Goal: Information Seeking & Learning: Check status

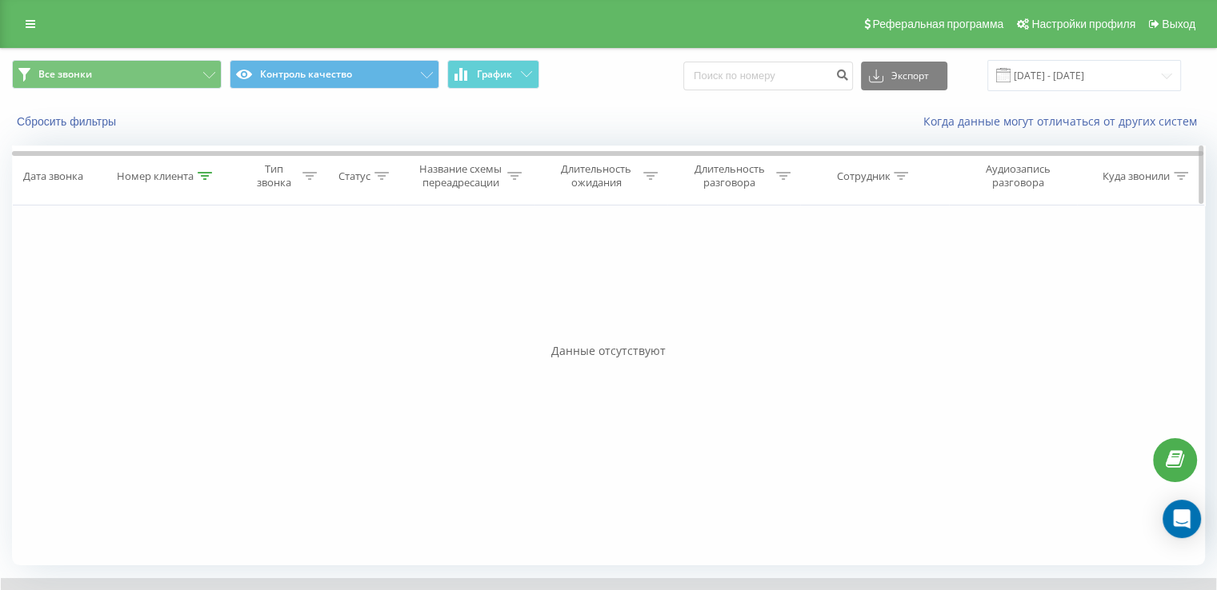
click at [208, 181] on div at bounding box center [205, 177] width 14 height 14
click at [216, 322] on span "OK" at bounding box center [200, 322] width 45 height 25
click at [205, 172] on icon at bounding box center [205, 176] width 14 height 8
click at [208, 324] on span "OK" at bounding box center [200, 322] width 45 height 25
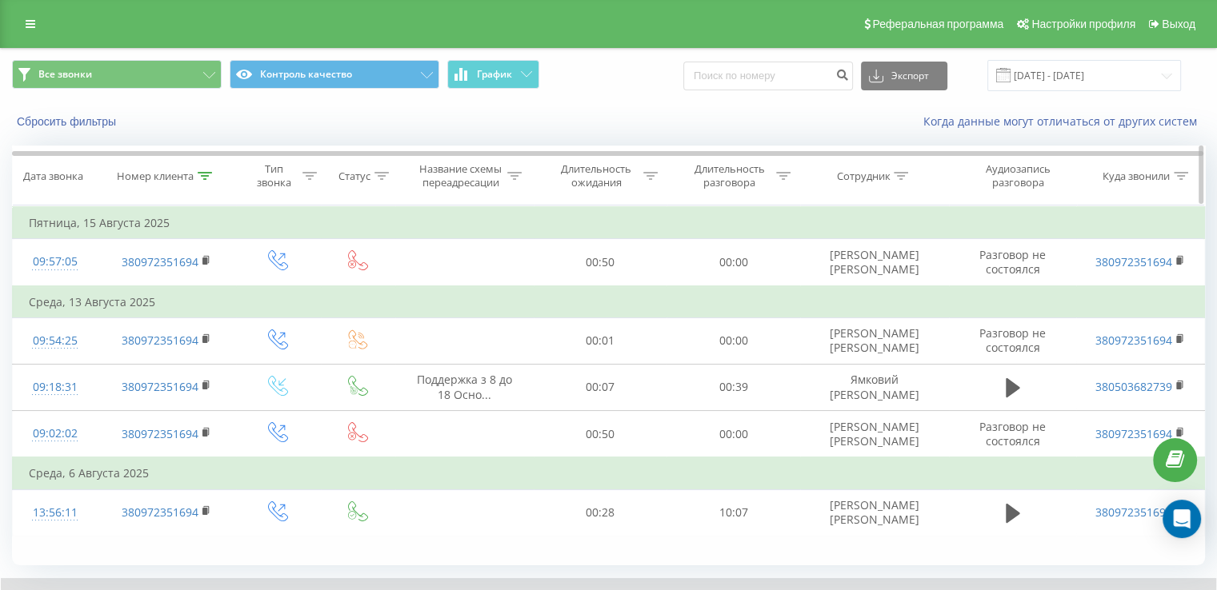
click at [206, 177] on icon at bounding box center [205, 176] width 14 height 8
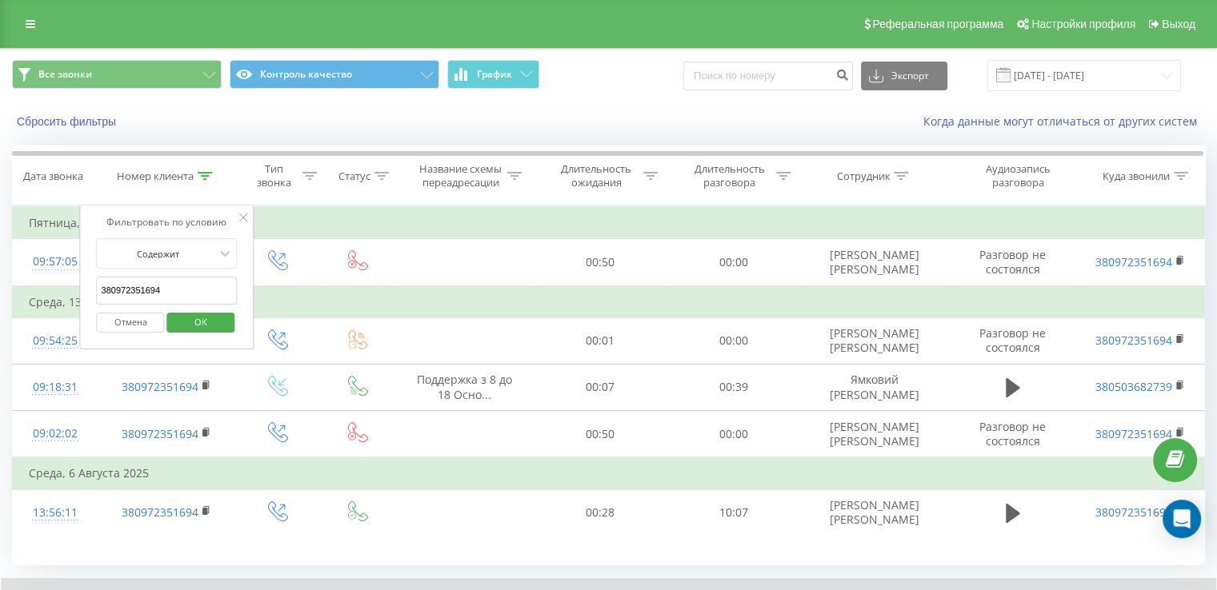
click at [176, 282] on input "380972351694" at bounding box center [167, 291] width 141 height 28
paste input "3300653"
click at [217, 334] on div "Отмена OK" at bounding box center [167, 323] width 141 height 36
click at [217, 331] on span "OK" at bounding box center [200, 322] width 45 height 25
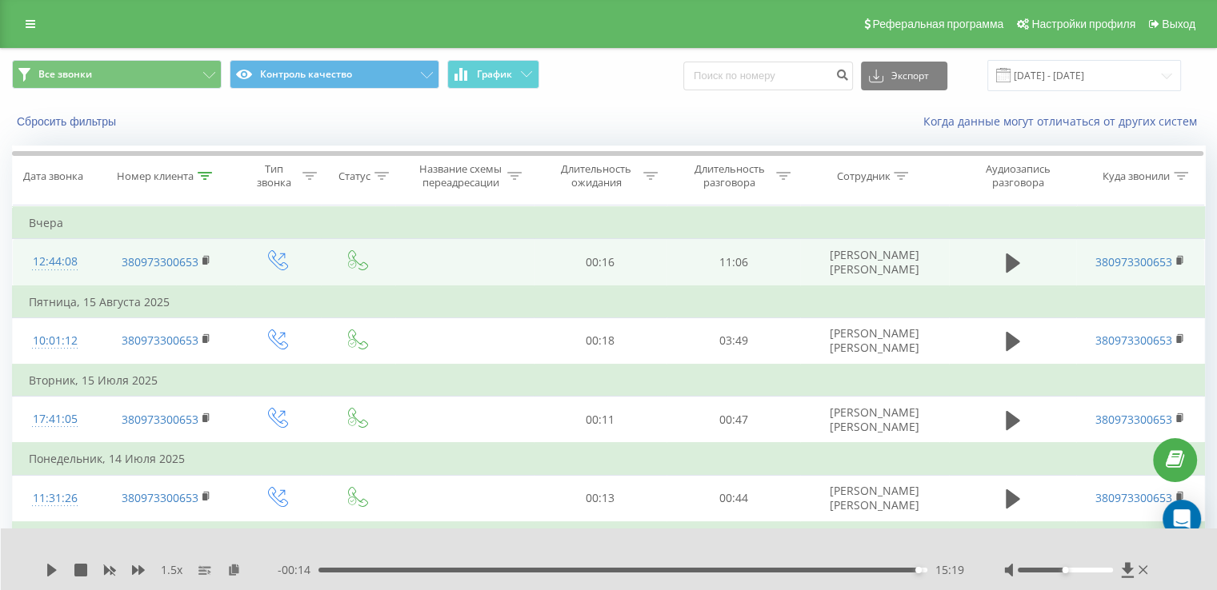
click at [1014, 275] on span at bounding box center [1013, 269] width 24 height 15
click at [1008, 260] on icon at bounding box center [1013, 263] width 14 height 19
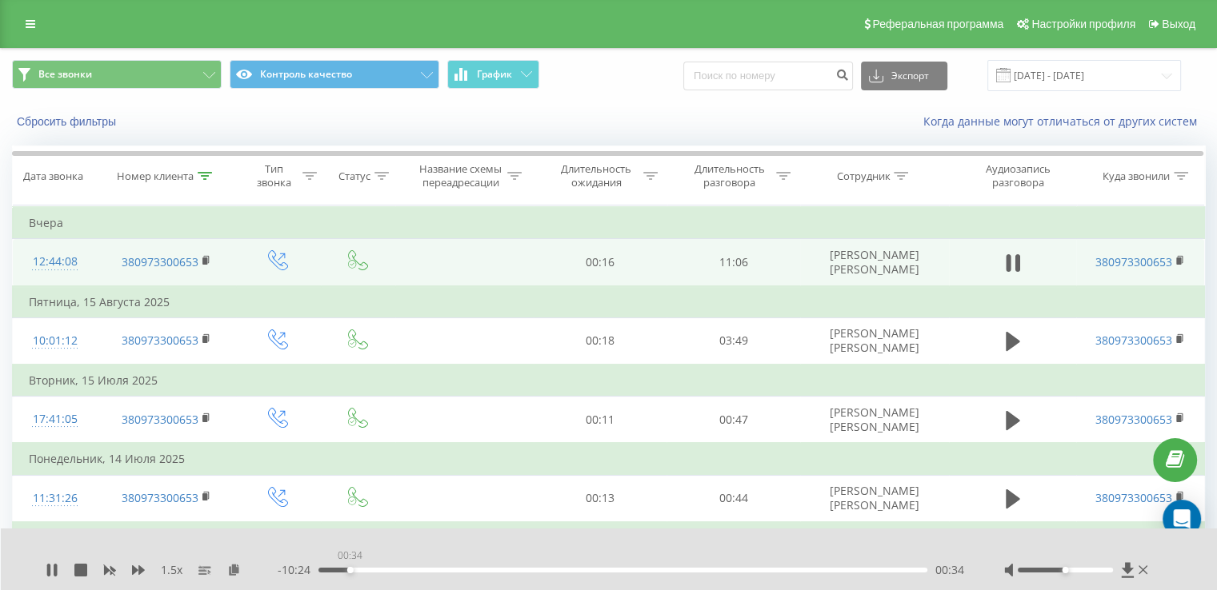
click at [350, 570] on div "00:34" at bounding box center [622, 570] width 609 height 5
click at [358, 570] on div "00:35" at bounding box center [622, 570] width 609 height 5
click at [368, 571] on div "00:54" at bounding box center [622, 570] width 609 height 5
click at [378, 570] on div "01:05" at bounding box center [622, 570] width 609 height 5
click at [394, 570] on div "01:06" at bounding box center [622, 570] width 609 height 5
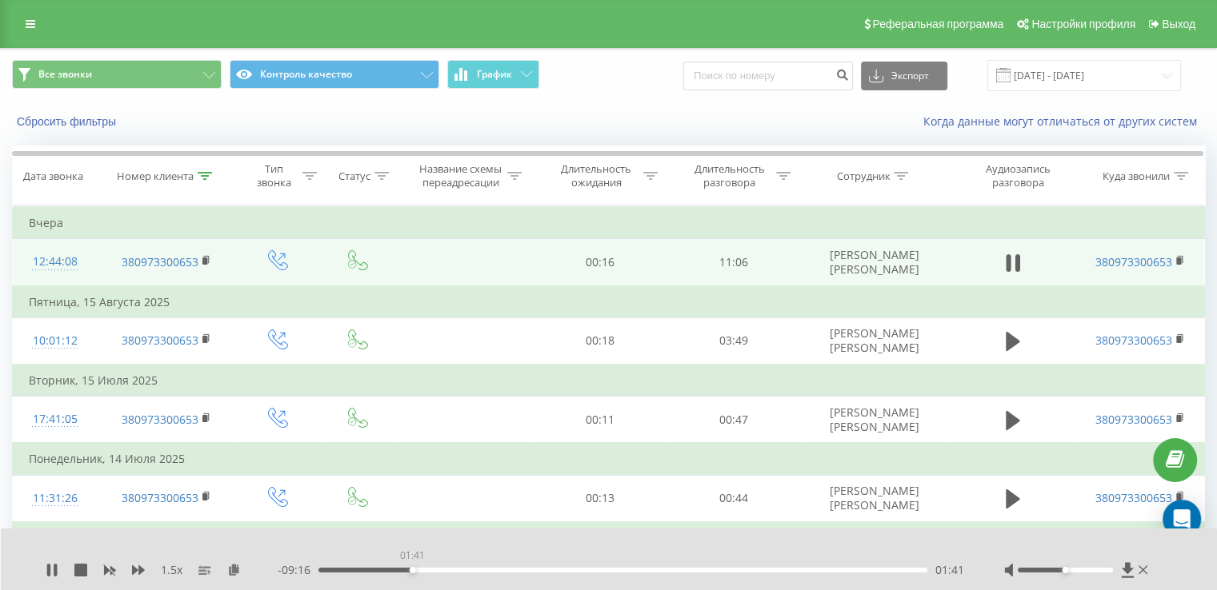
click at [412, 570] on div "01:41" at bounding box center [622, 570] width 609 height 5
click at [432, 572] on div "01:48" at bounding box center [622, 570] width 609 height 5
click at [447, 574] on div "- 08:53 02:05 02:05" at bounding box center [621, 570] width 686 height 16
click at [451, 574] on div "- 08:52 02:05 02:05" at bounding box center [621, 570] width 686 height 16
click at [454, 571] on div "02:26" at bounding box center [622, 570] width 609 height 5
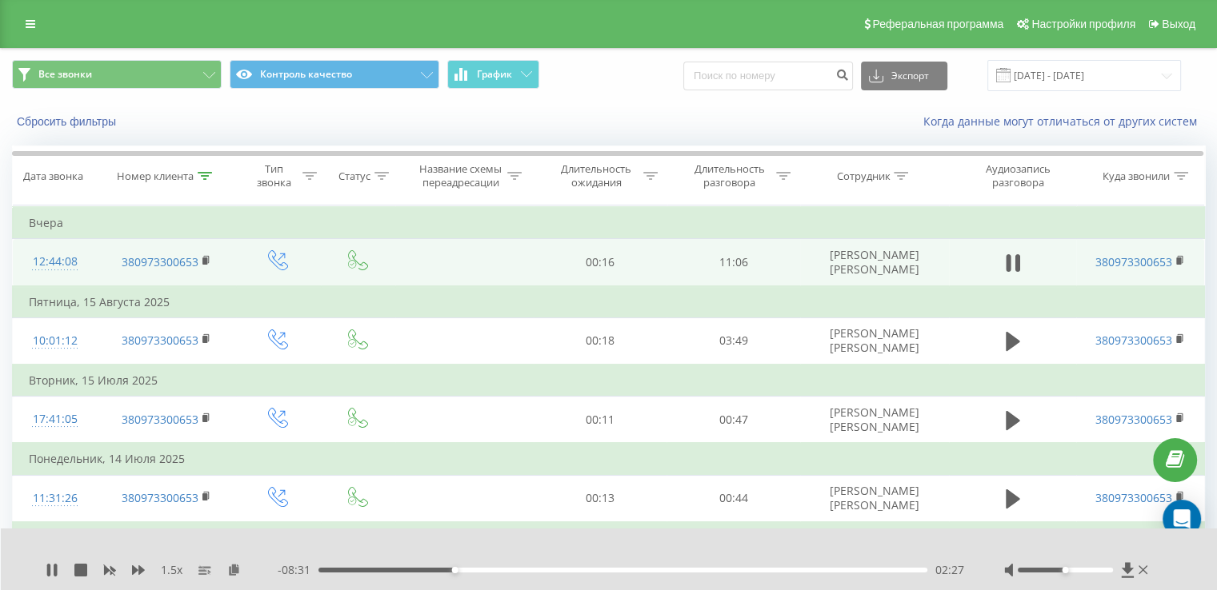
drag, startPoint x: 464, startPoint y: 571, endPoint x: 484, endPoint y: 573, distance: 20.1
click at [465, 571] on div "02:27" at bounding box center [622, 570] width 609 height 5
click at [486, 570] on div "03:01" at bounding box center [622, 570] width 609 height 5
click at [498, 571] on div "03:02" at bounding box center [622, 570] width 609 height 5
drag, startPoint x: 514, startPoint y: 571, endPoint x: 527, endPoint y: 571, distance: 12.8
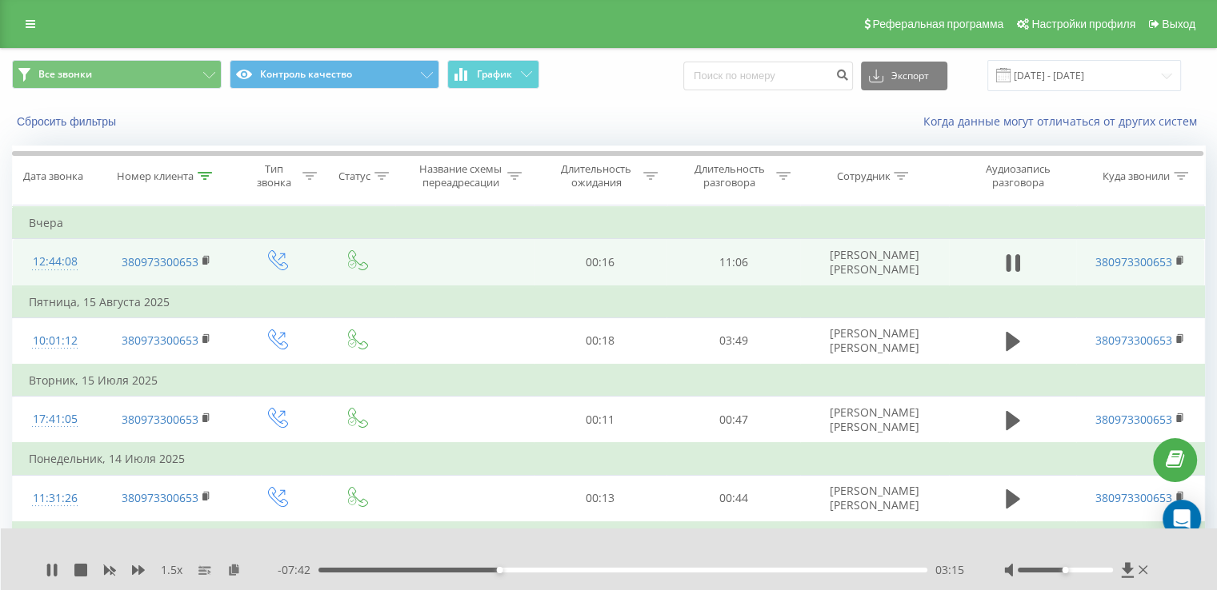
click at [517, 571] on div "03:15" at bounding box center [622, 570] width 609 height 5
click at [532, 571] on div "03:37" at bounding box center [622, 570] width 609 height 5
click at [550, 570] on div "03:52" at bounding box center [622, 570] width 609 height 5
click at [571, 570] on div "04:33" at bounding box center [622, 570] width 609 height 5
click at [589, 570] on div "04:52" at bounding box center [622, 570] width 609 height 5
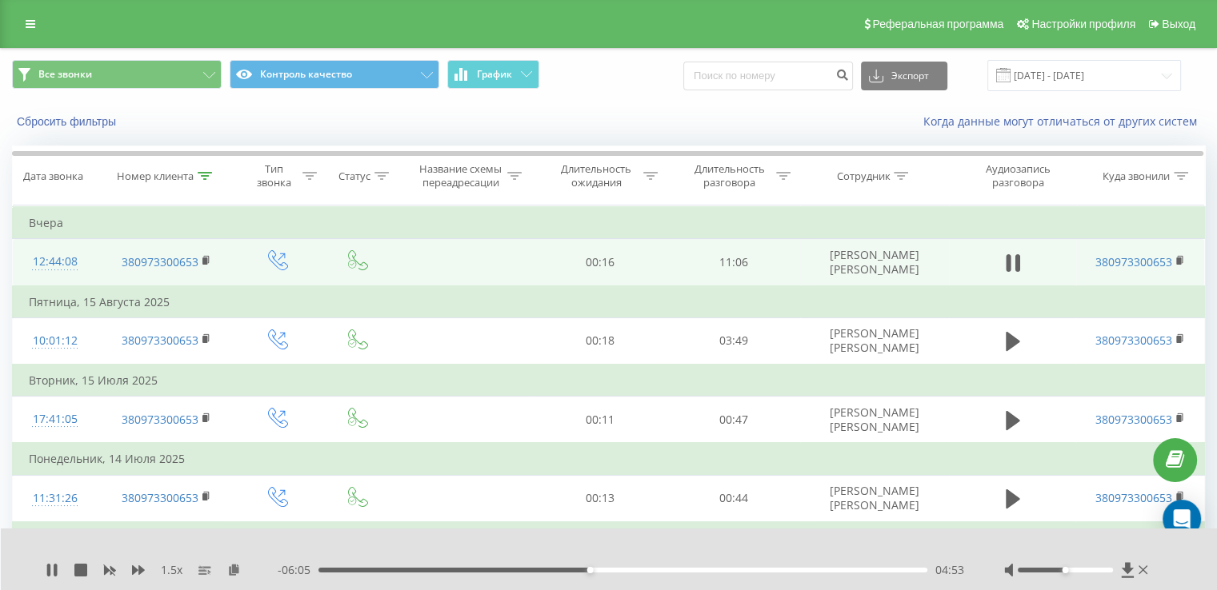
click at [598, 570] on div "04:53" at bounding box center [622, 570] width 609 height 5
click at [614, 569] on div "05:20" at bounding box center [622, 570] width 609 height 5
click at [630, 569] on div "05:21" at bounding box center [622, 570] width 609 height 5
click at [643, 570] on div "05:51" at bounding box center [622, 570] width 609 height 5
click at [659, 568] on div "05:52" at bounding box center [622, 570] width 609 height 5
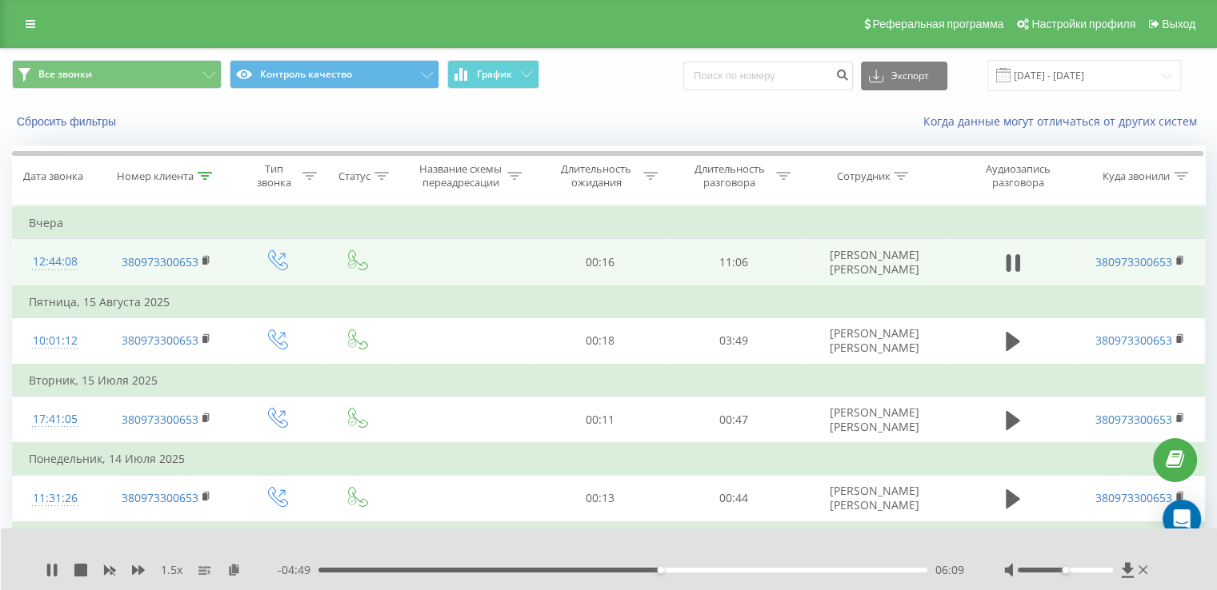
click at [670, 570] on div "06:09" at bounding box center [622, 570] width 609 height 5
click at [680, 570] on div "06:31" at bounding box center [622, 570] width 609 height 5
click at [693, 570] on div "06:32" at bounding box center [622, 570] width 609 height 5
click at [698, 570] on div "06:45" at bounding box center [622, 570] width 609 height 5
click at [710, 570] on div "07:04" at bounding box center [622, 570] width 609 height 5
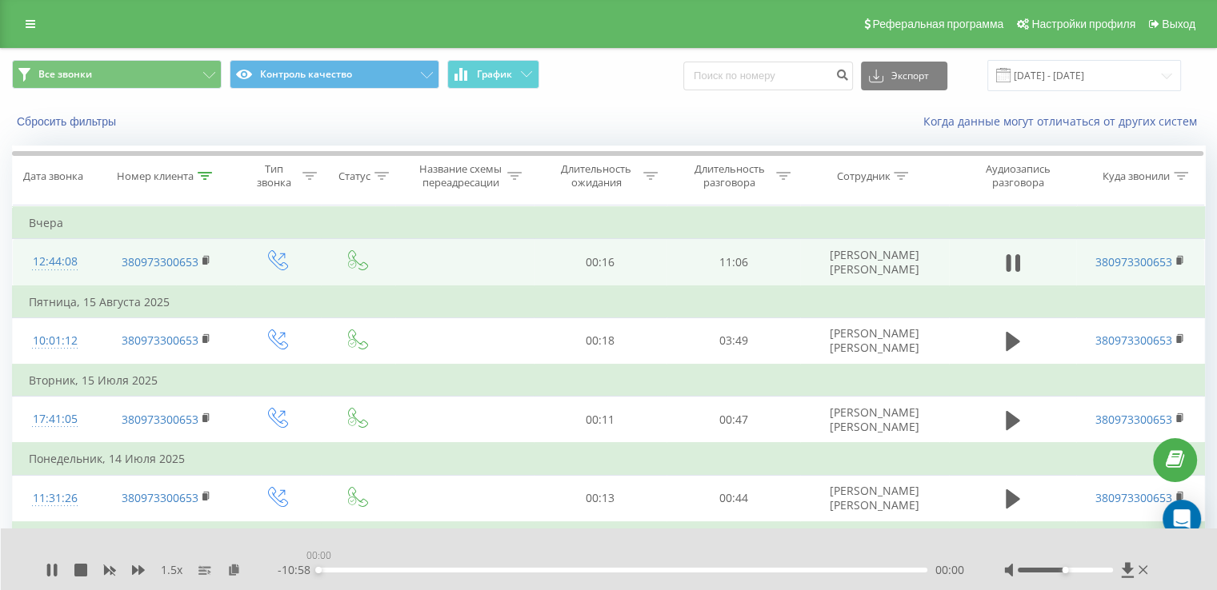
click at [812, 572] on div "00:00" at bounding box center [622, 570] width 609 height 5
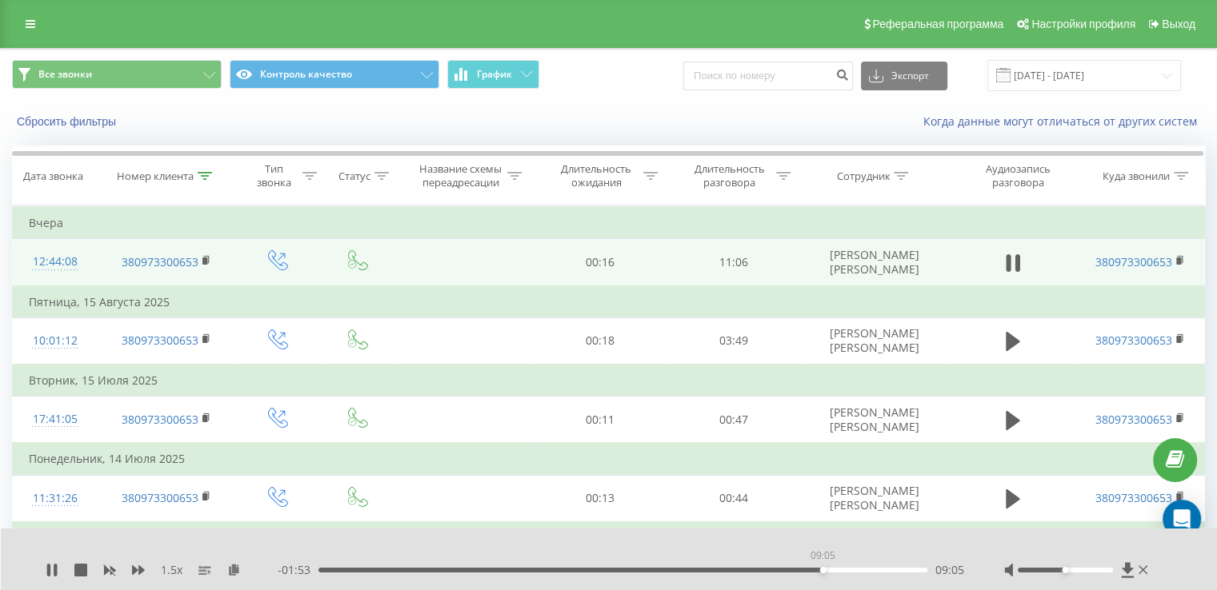
click at [823, 570] on div "09:05" at bounding box center [622, 570] width 609 height 5
click at [841, 570] on div "09:05" at bounding box center [622, 570] width 609 height 5
click at [865, 571] on div "09:50" at bounding box center [622, 570] width 609 height 5
click at [883, 570] on div "10:10" at bounding box center [622, 570] width 609 height 5
click at [900, 573] on div "- 00:46 10:11 10:11" at bounding box center [621, 570] width 686 height 16
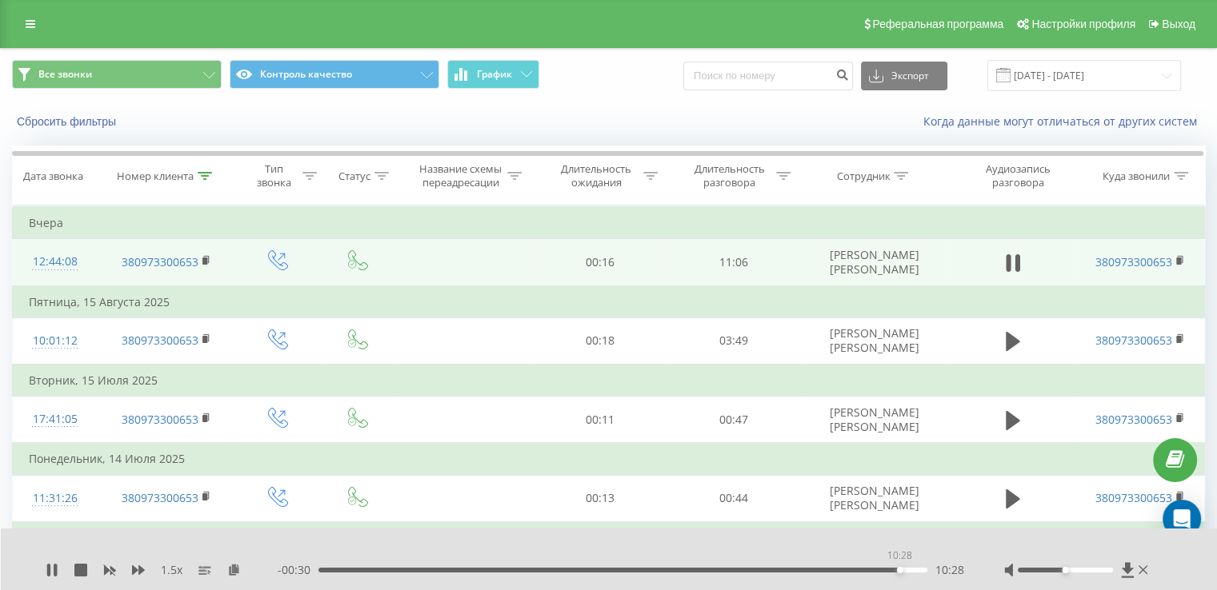
click at [899, 570] on div "10:28" at bounding box center [622, 570] width 609 height 5
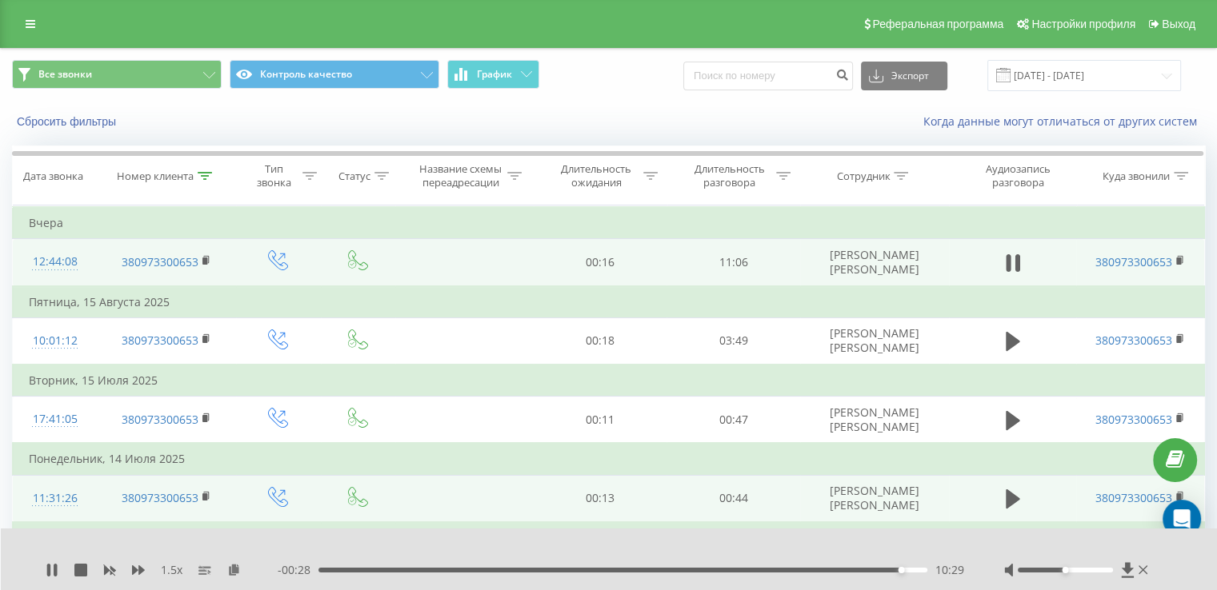
click at [90, 502] on td "11:31:26" at bounding box center [55, 498] width 85 height 47
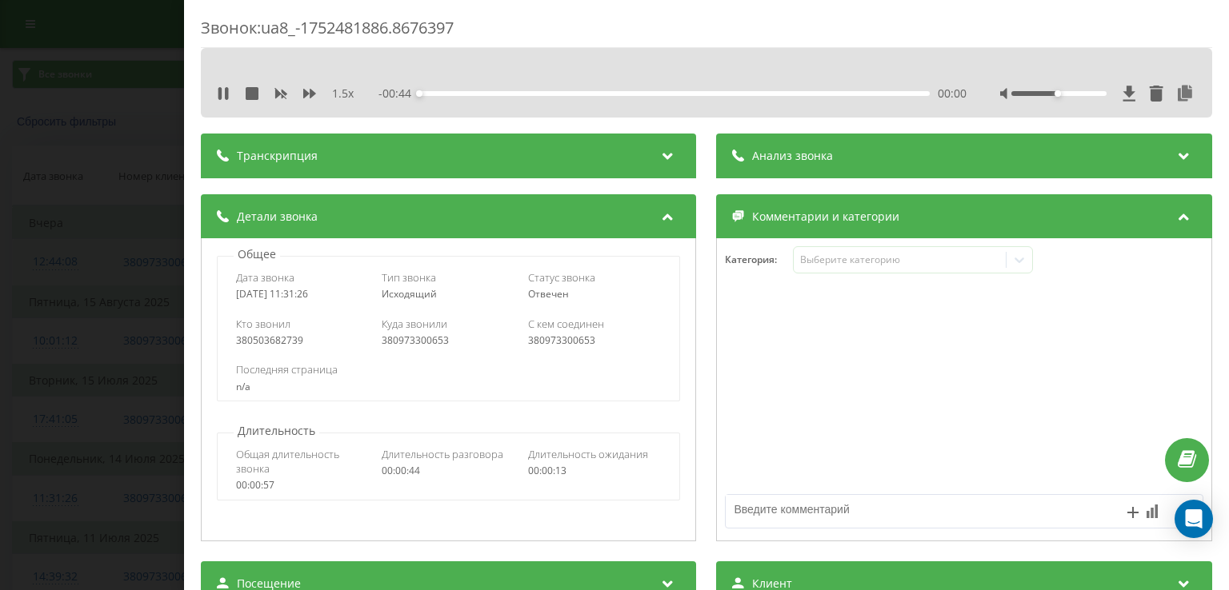
click at [97, 84] on div "Звонок : ua8_-1752481886.8676397 1.5 x - 00:44 00:00 00:00 Транскрипция Для ана…" at bounding box center [614, 295] width 1229 height 590
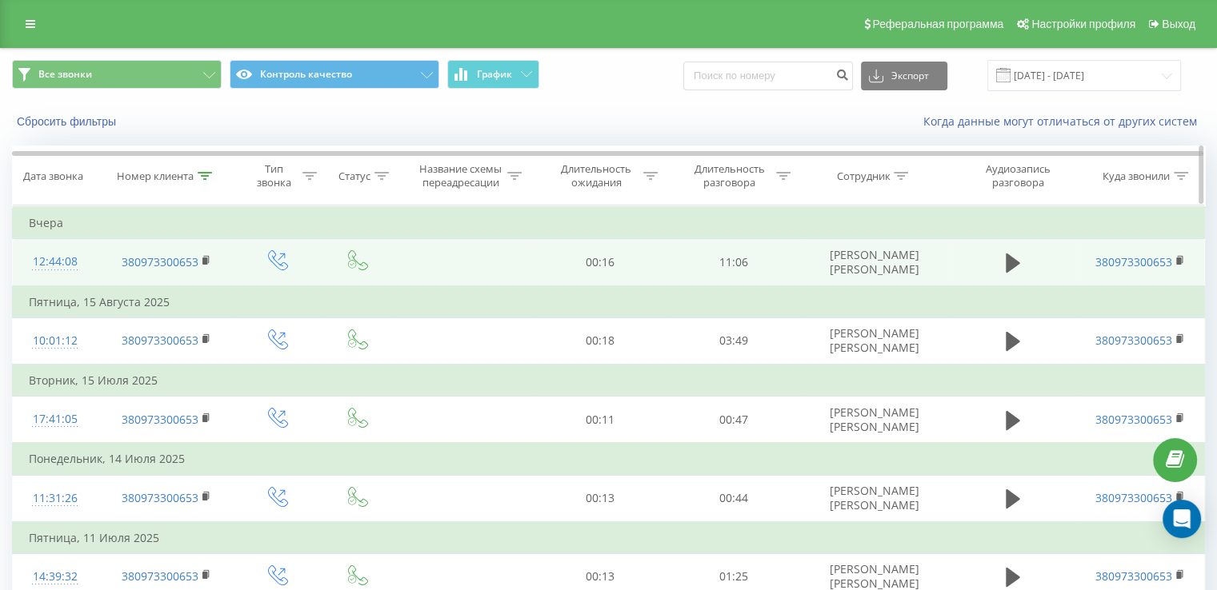
click at [203, 181] on div at bounding box center [205, 177] width 14 height 14
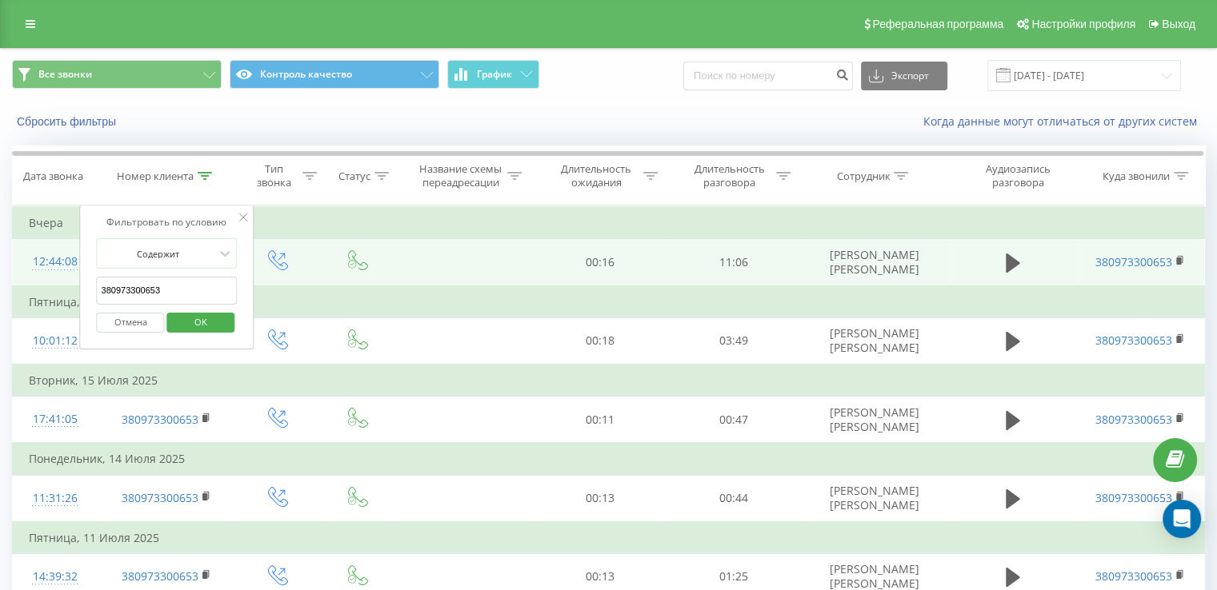
click at [196, 286] on input "380973300653" at bounding box center [167, 291] width 141 height 28
paste input "1171631"
click at [206, 314] on span "OK" at bounding box center [200, 322] width 45 height 25
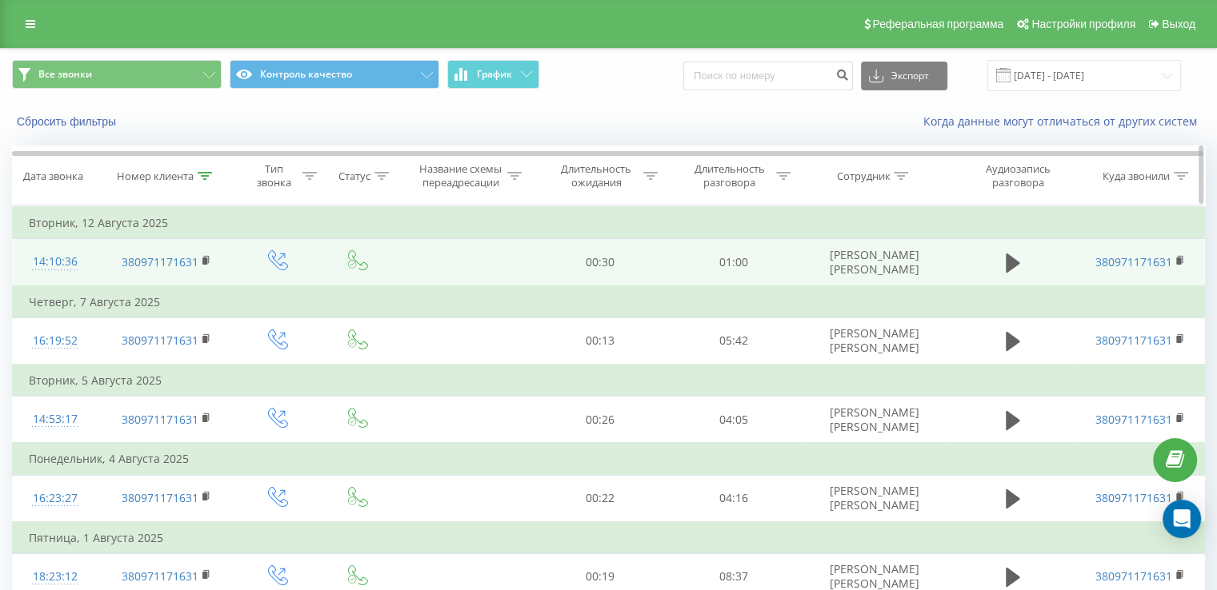
click at [207, 181] on div at bounding box center [205, 177] width 14 height 14
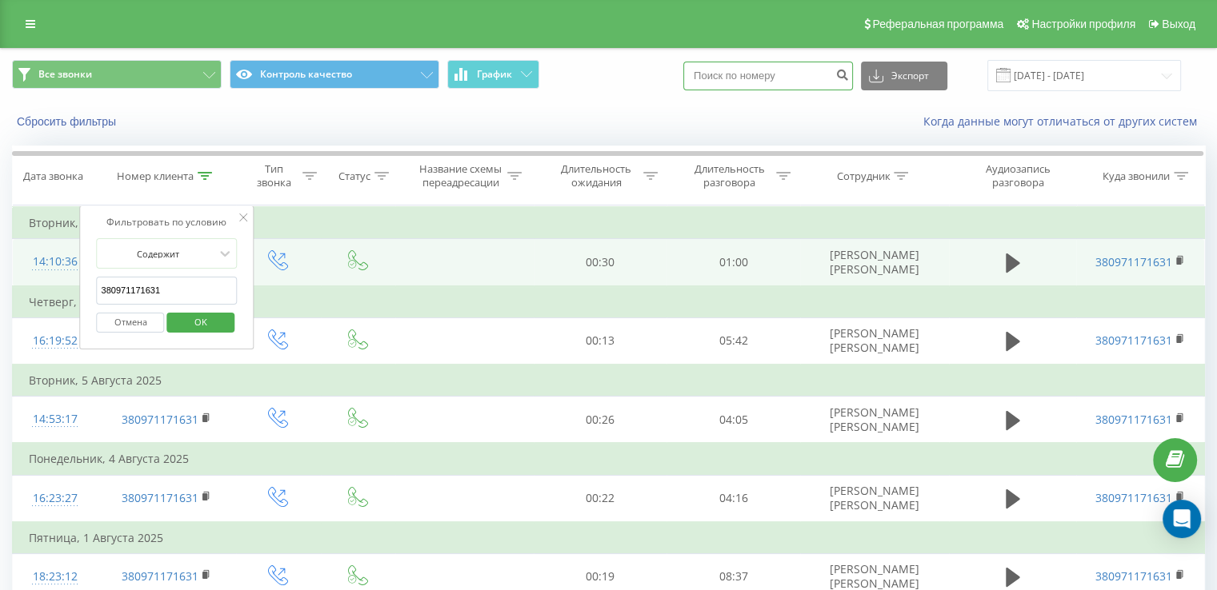
click at [741, 77] on input at bounding box center [768, 76] width 170 height 29
click at [1010, 258] on icon at bounding box center [1013, 263] width 14 height 19
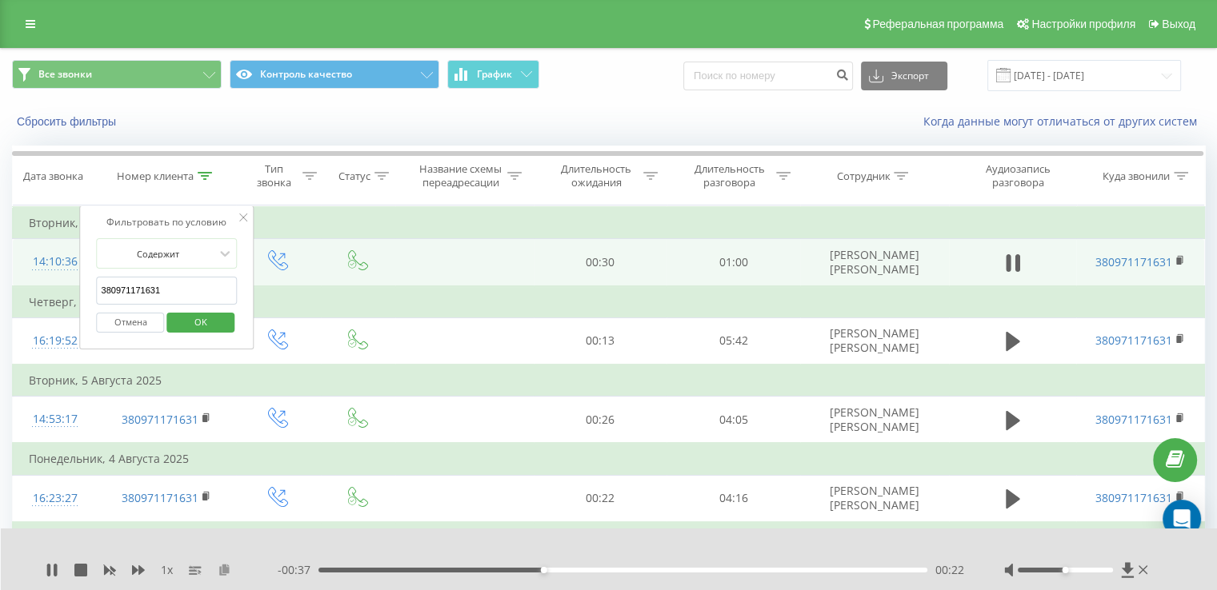
click at [229, 572] on icon at bounding box center [225, 569] width 14 height 11
click at [205, 294] on input "380971171631" at bounding box center [167, 291] width 141 height 28
paste input "94411244"
click at [210, 321] on span "OK" at bounding box center [200, 322] width 45 height 25
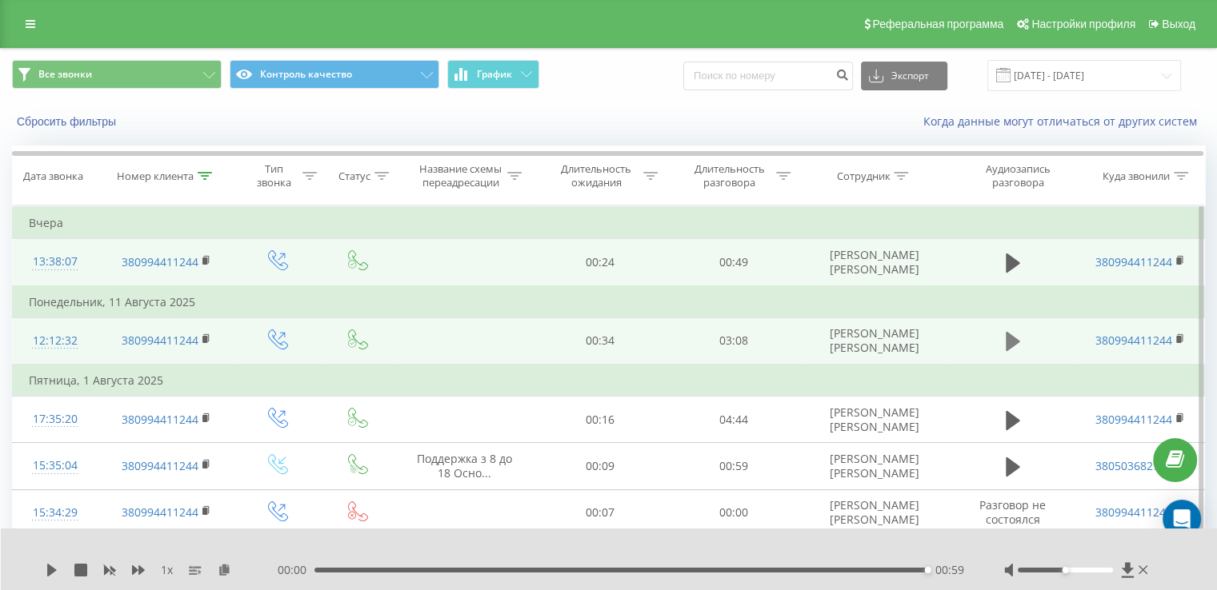
click at [1011, 338] on icon at bounding box center [1013, 341] width 14 height 19
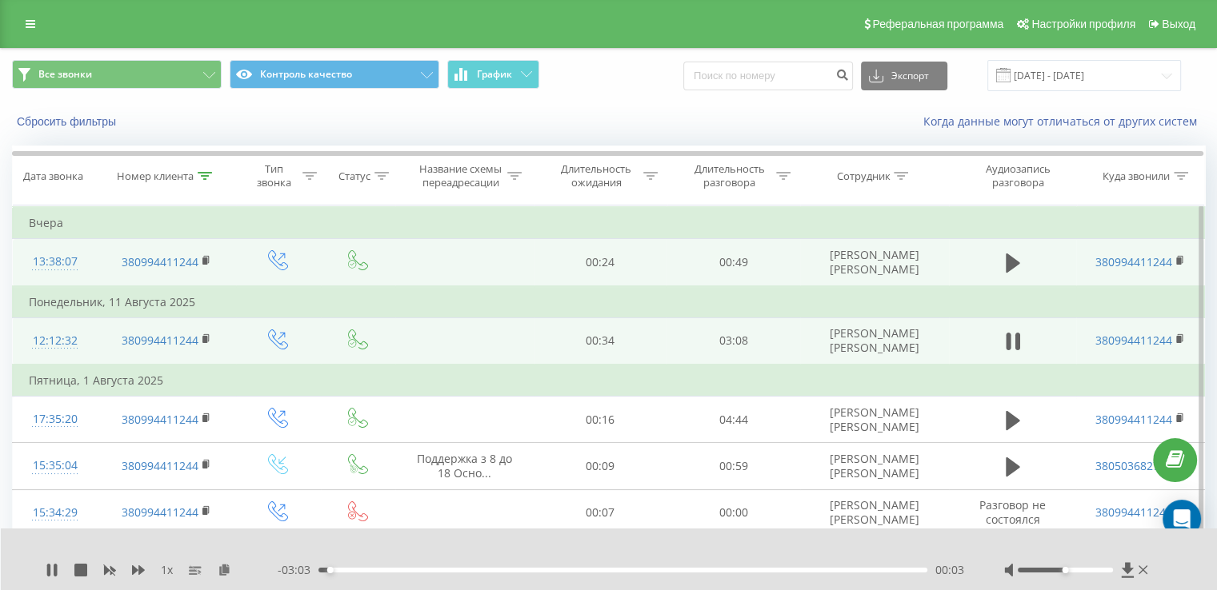
click at [138, 579] on div "1 x - 03:03 00:03 00:03" at bounding box center [609, 560] width 1217 height 62
click at [138, 572] on icon at bounding box center [138, 570] width 13 height 13
click at [346, 570] on div "00:05" at bounding box center [622, 570] width 609 height 5
click at [365, 570] on div "00:11" at bounding box center [622, 570] width 609 height 5
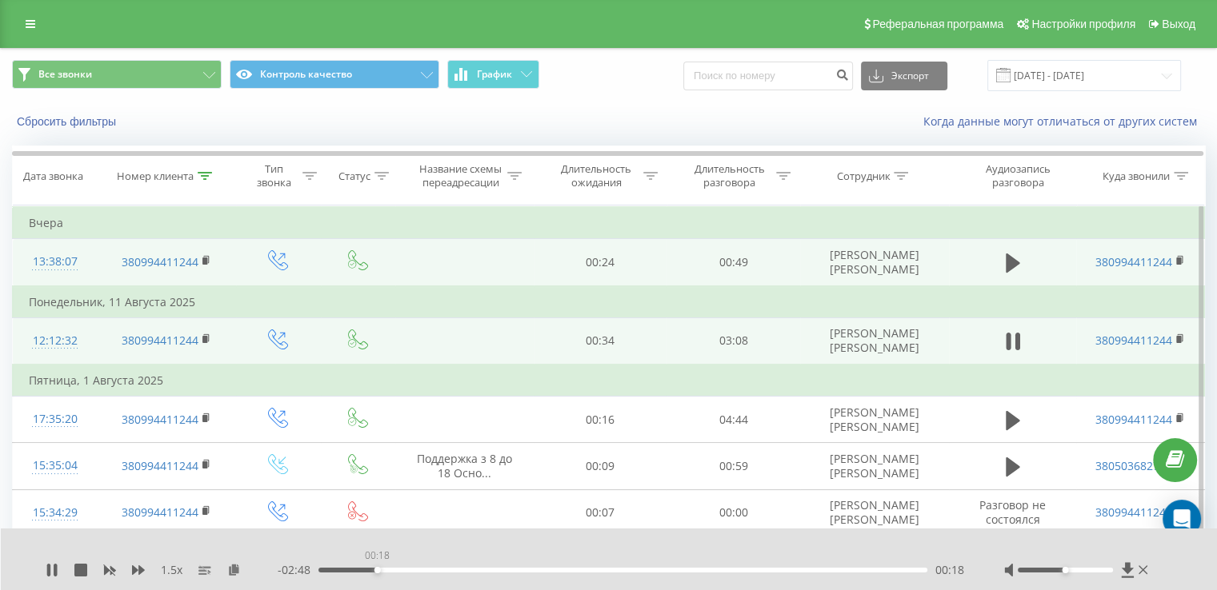
click at [377, 568] on div "00:18" at bounding box center [622, 570] width 609 height 5
click at [60, 567] on div "1.5 x" at bounding box center [162, 570] width 232 height 16
click at [56, 570] on icon at bounding box center [55, 570] width 3 height 13
click at [483, 568] on div "00:39" at bounding box center [622, 570] width 609 height 5
click at [61, 576] on div "1.5 x" at bounding box center [162, 570] width 232 height 16
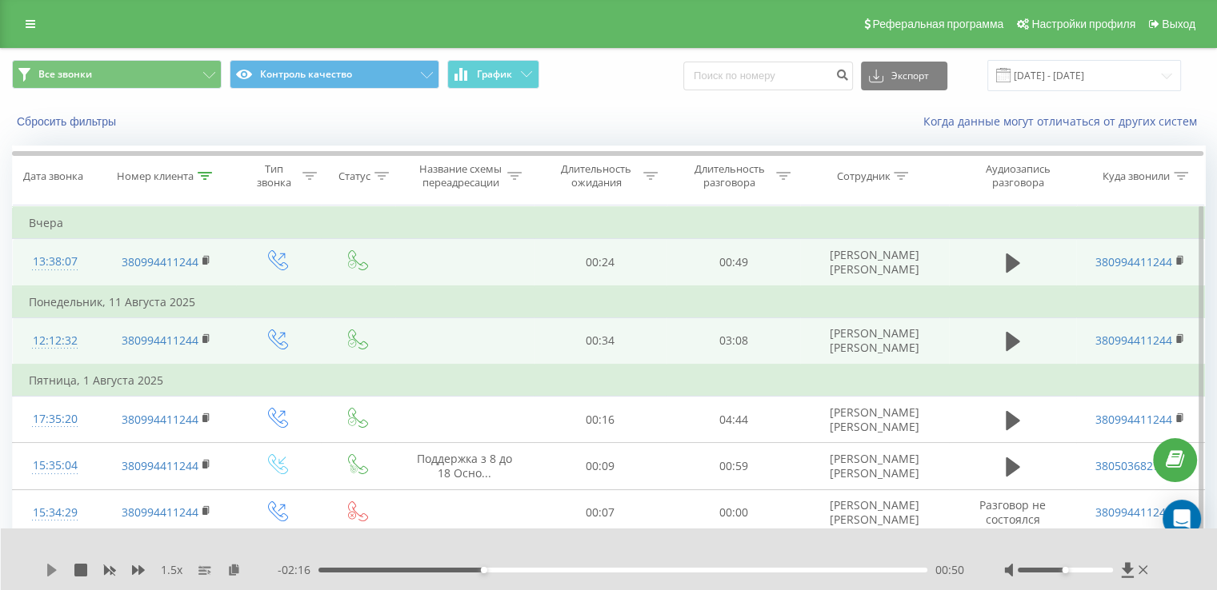
click at [51, 567] on icon at bounding box center [52, 570] width 10 height 13
click at [522, 568] on div "00:52" at bounding box center [622, 570] width 609 height 5
click at [547, 570] on div "01:03" at bounding box center [622, 570] width 609 height 5
click at [558, 570] on div "01:13" at bounding box center [622, 570] width 609 height 5
click at [576, 573] on div "- 01:52 01:14 01:14" at bounding box center [621, 570] width 686 height 16
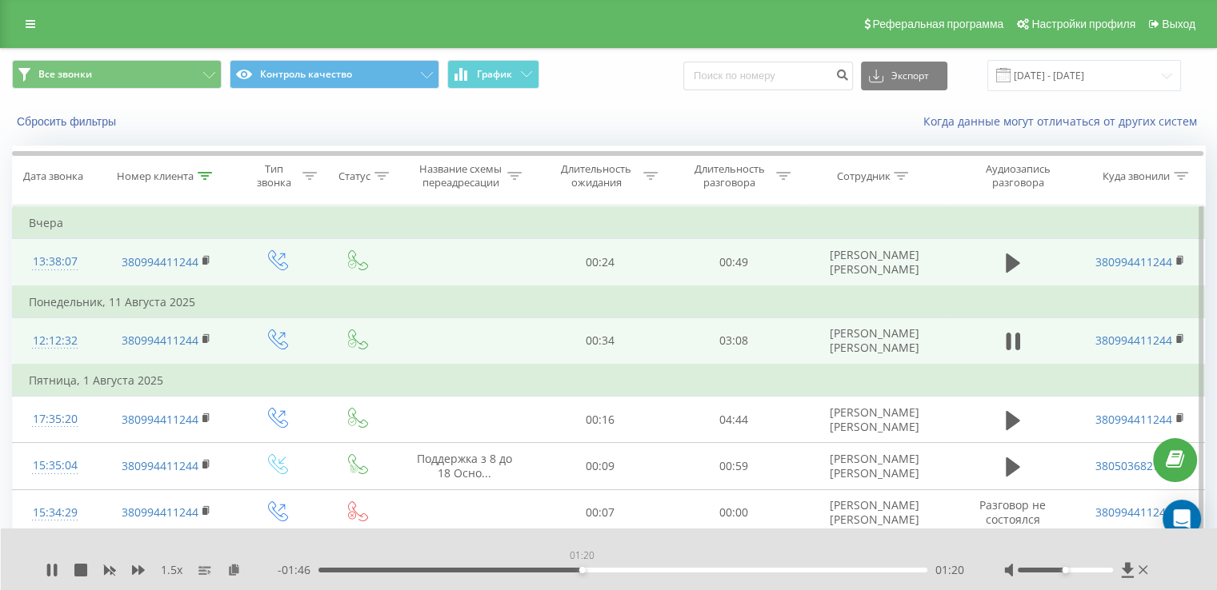
click at [582, 570] on div "01:20" at bounding box center [622, 570] width 609 height 5
click at [607, 570] on div "01:21" at bounding box center [622, 570] width 609 height 5
click at [626, 571] on div "01:34" at bounding box center [622, 570] width 609 height 5
click at [657, 569] on div "01:36" at bounding box center [622, 570] width 609 height 5
click at [667, 570] on div "01:47" at bounding box center [622, 570] width 609 height 5
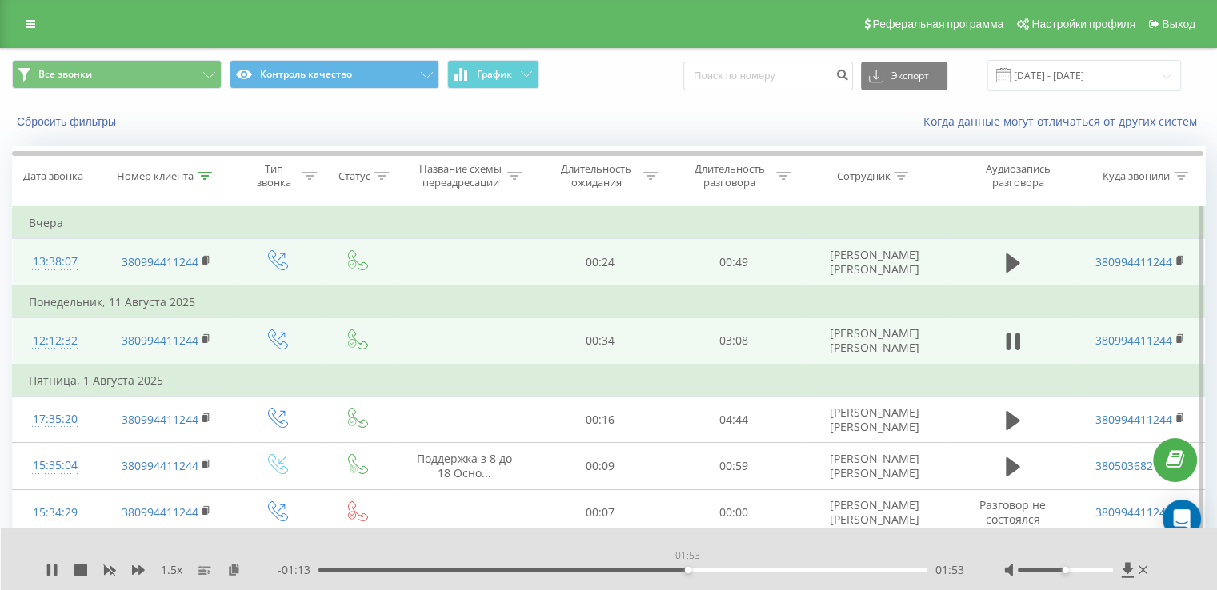
click at [687, 570] on div "01:53" at bounding box center [622, 570] width 609 height 5
click at [712, 570] on div "02:00" at bounding box center [622, 570] width 609 height 5
click at [739, 570] on div "02:01" at bounding box center [622, 570] width 609 height 5
click at [774, 573] on div "- 00:57 02:09 02:09" at bounding box center [621, 570] width 686 height 16
click at [781, 569] on div "02:10" at bounding box center [622, 570] width 609 height 5
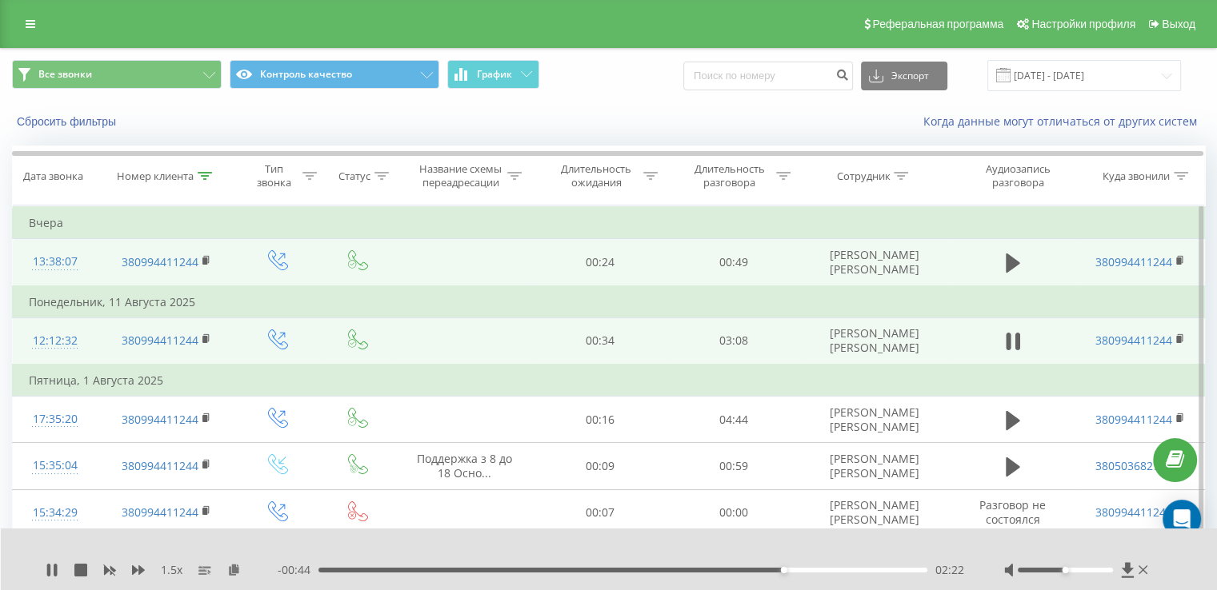
click at [820, 570] on div "02:22" at bounding box center [622, 570] width 609 height 5
click at [878, 568] on div "02:35" at bounding box center [622, 570] width 609 height 5
click at [1019, 262] on icon at bounding box center [1013, 263] width 14 height 19
click at [454, 570] on div "00:08" at bounding box center [622, 570] width 609 height 5
click at [498, 571] on div "00:11" at bounding box center [622, 570] width 609 height 5
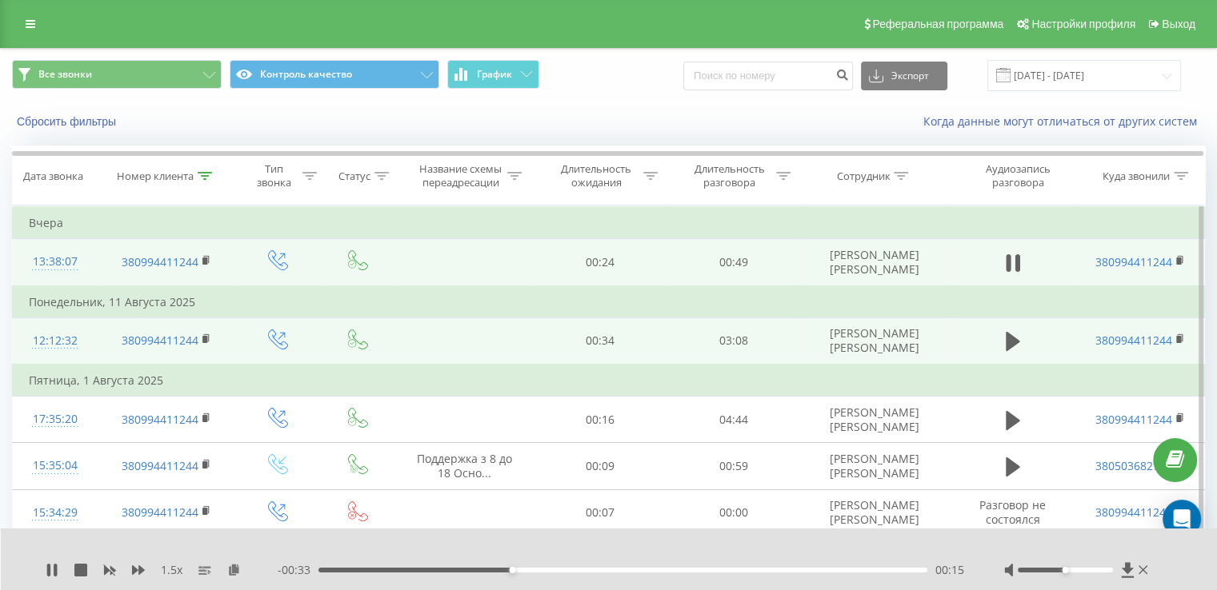
click at [544, 570] on div "00:15" at bounding box center [622, 570] width 609 height 5
click at [593, 570] on div "00:22" at bounding box center [622, 570] width 609 height 5
click at [646, 571] on div "00:23" at bounding box center [622, 570] width 609 height 5
click at [682, 571] on div "00:27" at bounding box center [622, 570] width 609 height 5
click at [748, 568] on div "00:35" at bounding box center [622, 570] width 609 height 5
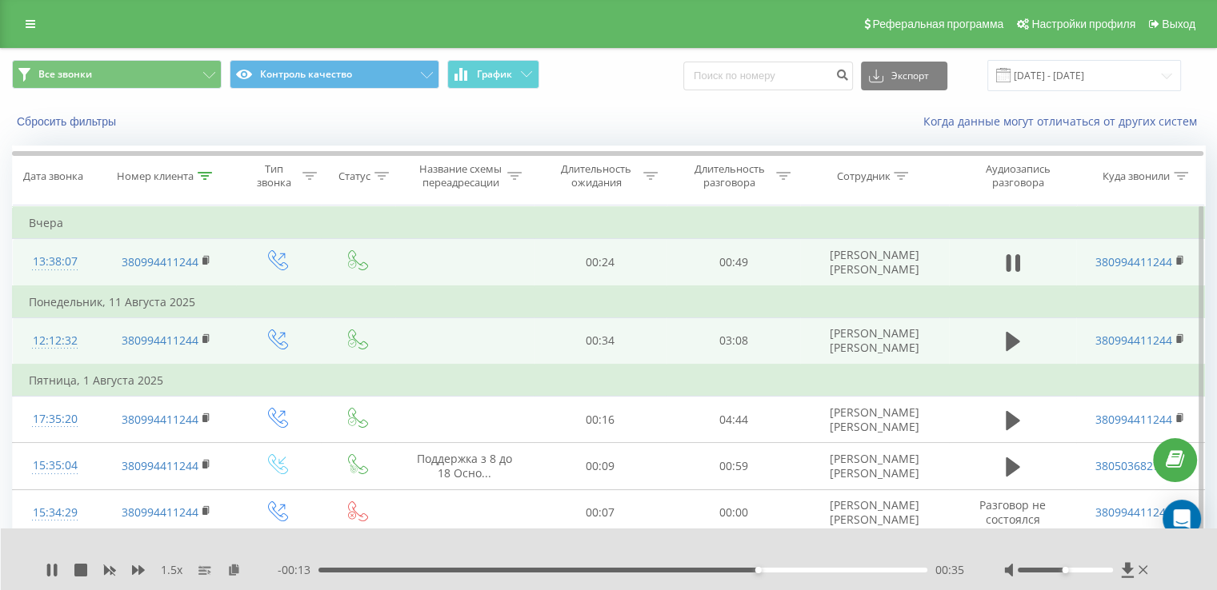
click at [808, 571] on div "00:35" at bounding box center [622, 570] width 609 height 5
click at [54, 565] on icon at bounding box center [55, 570] width 3 height 13
click at [54, 564] on icon at bounding box center [52, 570] width 13 height 13
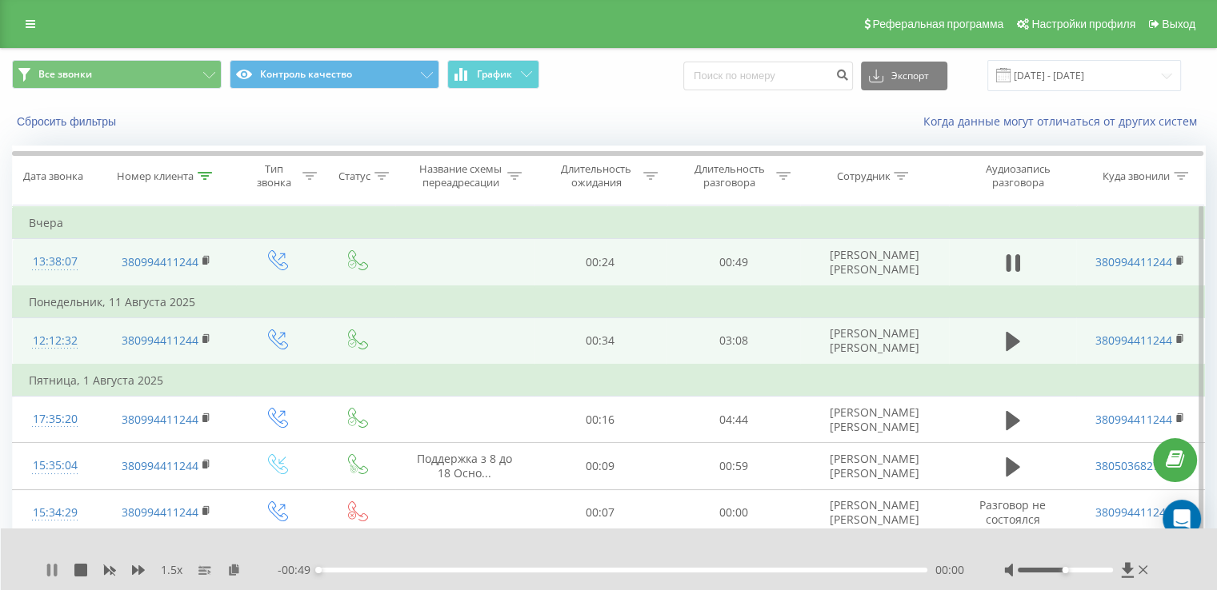
click at [50, 570] on icon at bounding box center [48, 570] width 3 height 13
click at [1006, 269] on icon at bounding box center [1013, 263] width 14 height 19
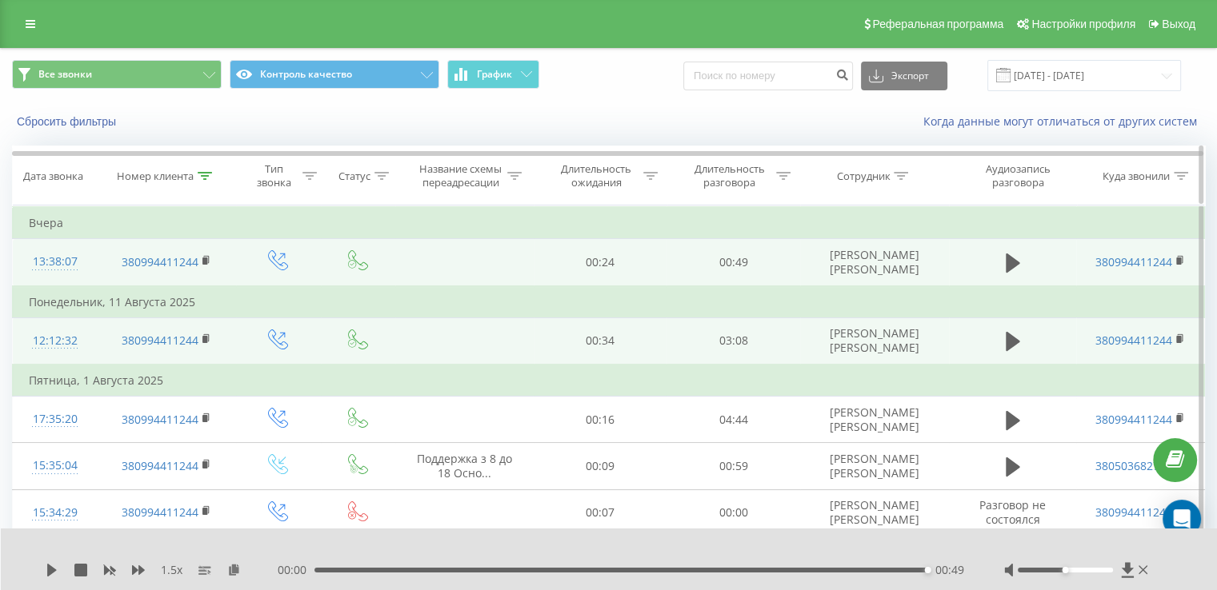
click at [204, 178] on icon at bounding box center [205, 176] width 14 height 8
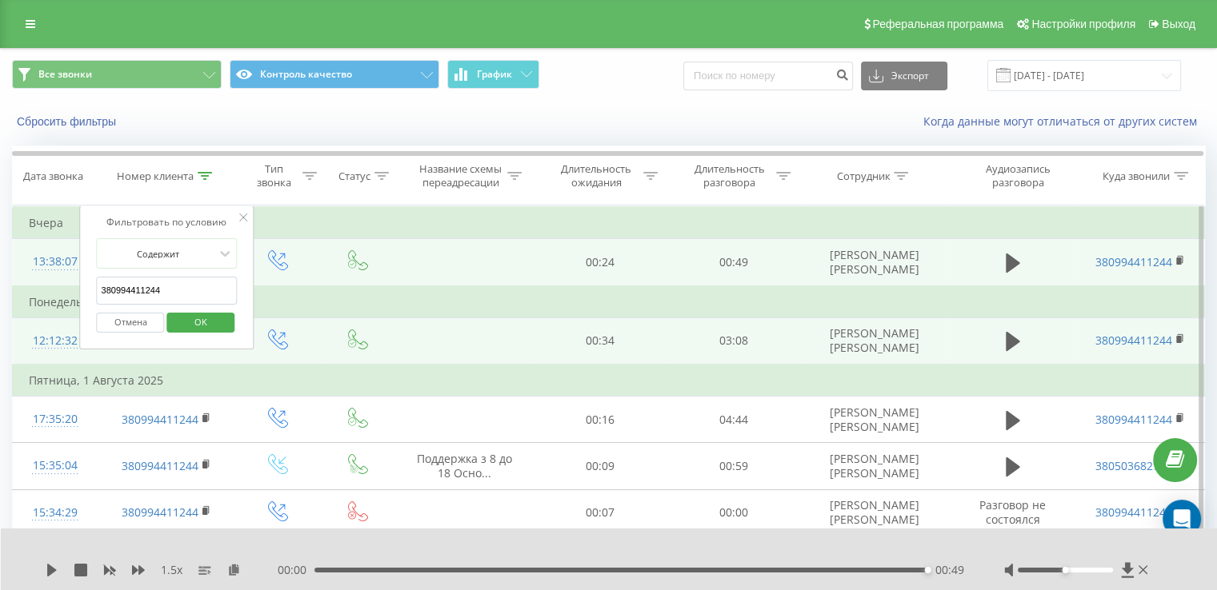
click at [159, 287] on input "380994411244" at bounding box center [167, 291] width 141 height 28
paste input "67518302"
click at [206, 318] on span "OK" at bounding box center [200, 322] width 45 height 25
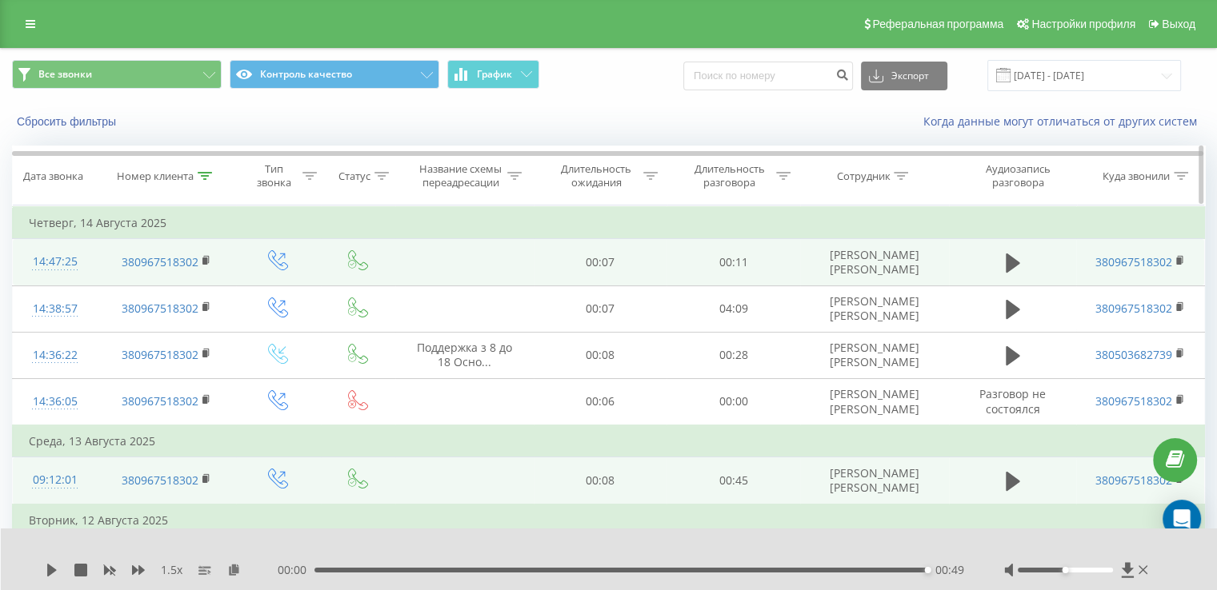
click at [208, 174] on icon at bounding box center [205, 176] width 14 height 8
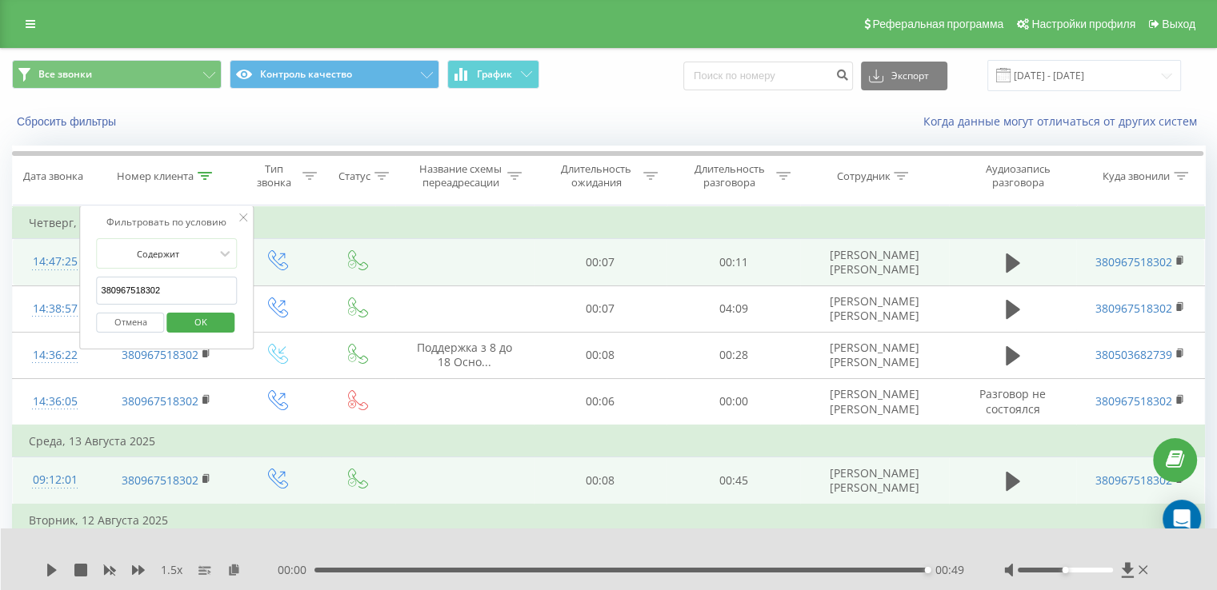
click at [152, 290] on input "380967518302" at bounding box center [167, 291] width 141 height 28
click at [205, 322] on span "OK" at bounding box center [200, 322] width 45 height 25
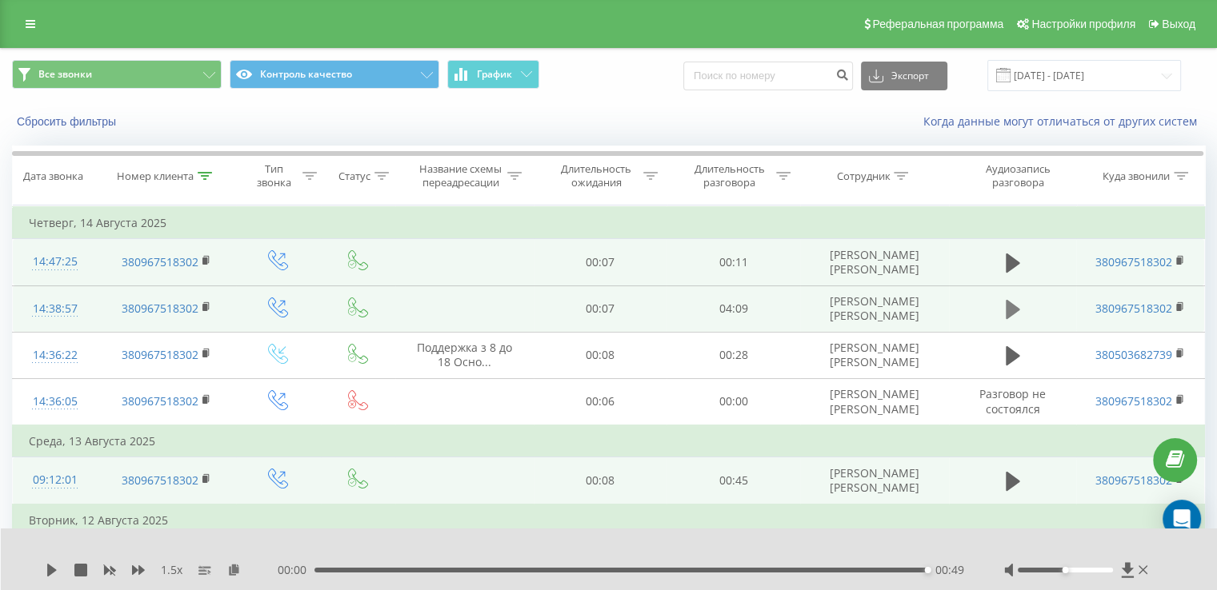
click at [1010, 301] on icon at bounding box center [1013, 309] width 14 height 22
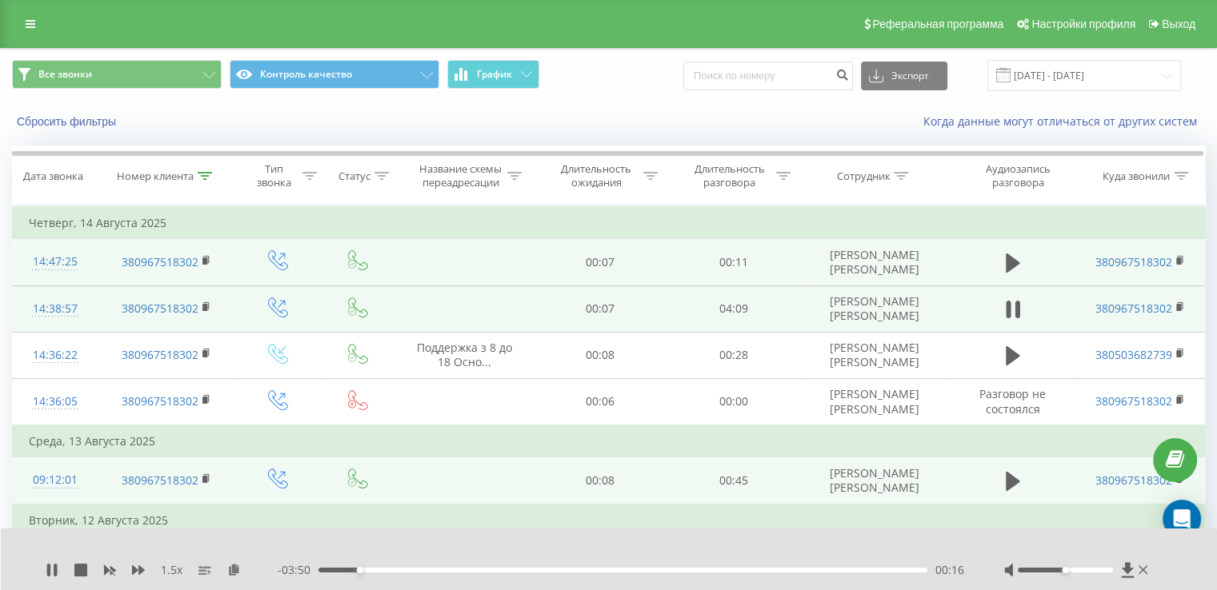
click at [374, 565] on div "- 03:50 00:16 00:16" at bounding box center [621, 570] width 686 height 16
click at [382, 568] on div "00:17" at bounding box center [622, 570] width 609 height 5
click at [406, 570] on div "00:26" at bounding box center [622, 570] width 609 height 5
click at [452, 571] on div "00:54" at bounding box center [622, 570] width 609 height 5
click at [493, 580] on div "1.5 x - 03:12 00:55 00:55" at bounding box center [609, 560] width 1217 height 62
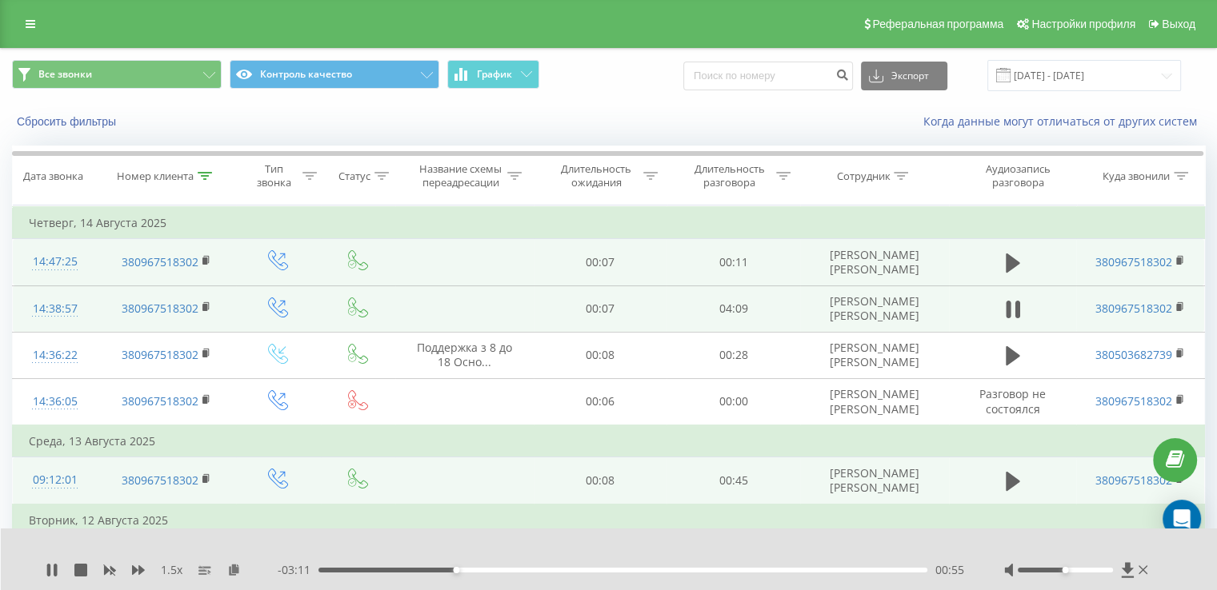
click at [522, 578] on div "1.5 x - 03:11 00:55 00:55" at bounding box center [609, 560] width 1217 height 62
click at [548, 568] on div "00:57" at bounding box center [622, 570] width 609 height 5
click at [581, 572] on div "01:46" at bounding box center [622, 570] width 609 height 5
click at [628, 578] on div "1.5 x - 02:17 01:49 01:49" at bounding box center [609, 560] width 1217 height 62
click at [638, 572] on div "01:49" at bounding box center [622, 570] width 609 height 5
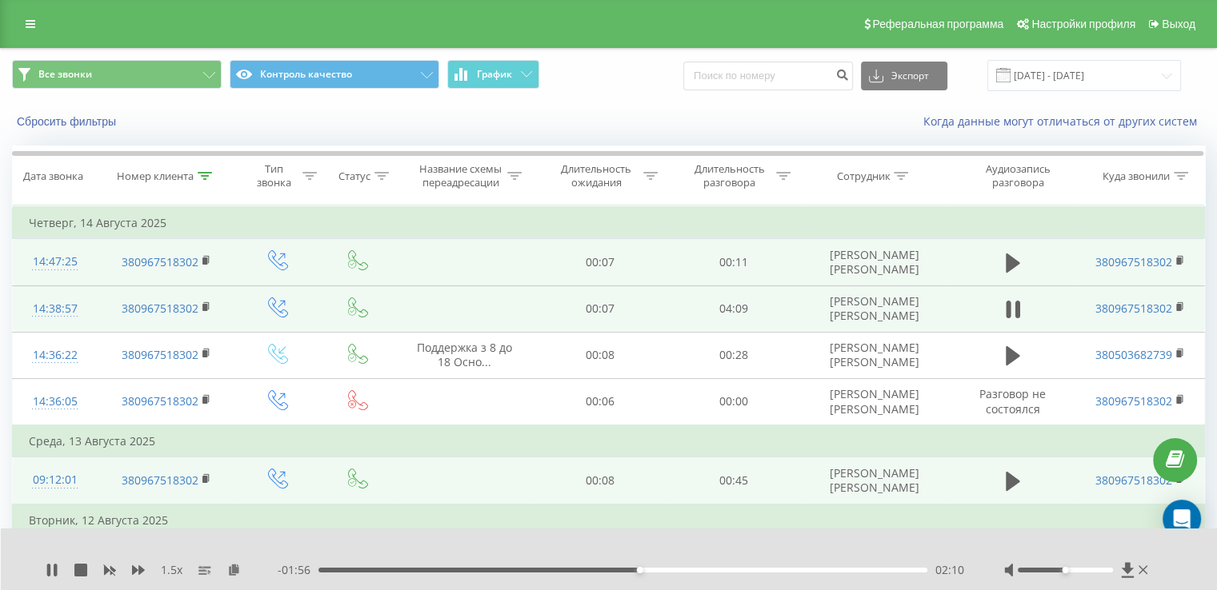
click at [686, 568] on div "02:10" at bounding box center [622, 570] width 609 height 5
click at [723, 569] on div "02:44" at bounding box center [622, 570] width 609 height 5
click at [753, 570] on div "02:56" at bounding box center [622, 570] width 609 height 5
click at [806, 572] on div "03:17" at bounding box center [622, 570] width 609 height 5
click at [825, 570] on div "03:18" at bounding box center [622, 570] width 609 height 5
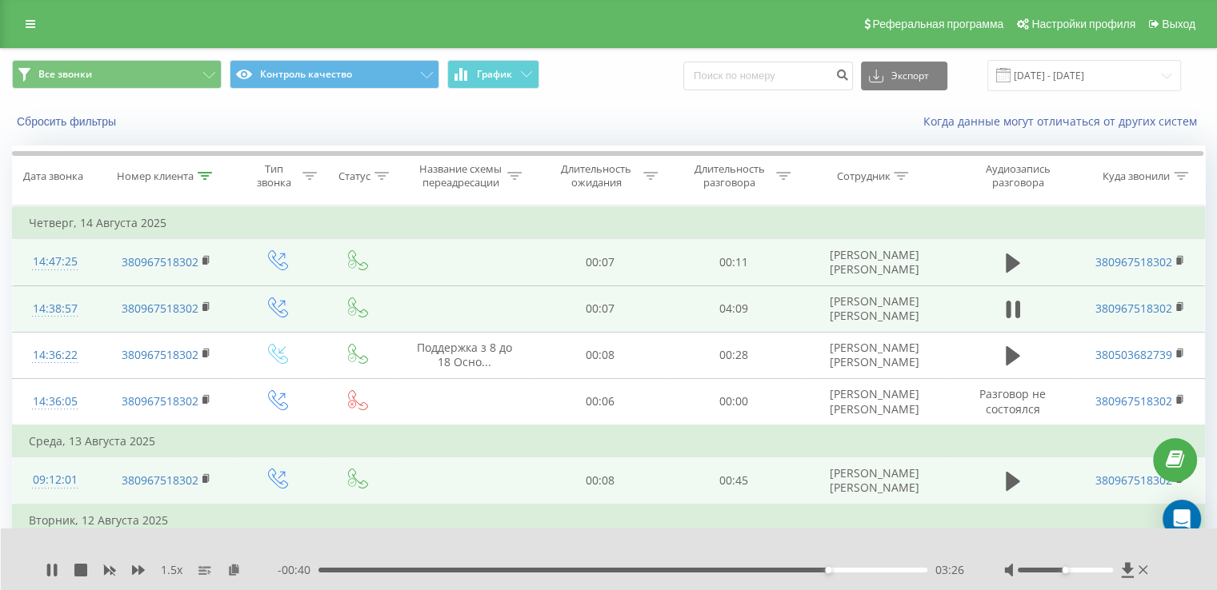
click at [847, 570] on div "03:26" at bounding box center [622, 570] width 609 height 5
click at [867, 570] on div "03:35" at bounding box center [622, 570] width 609 height 5
click at [236, 572] on icon at bounding box center [234, 569] width 14 height 11
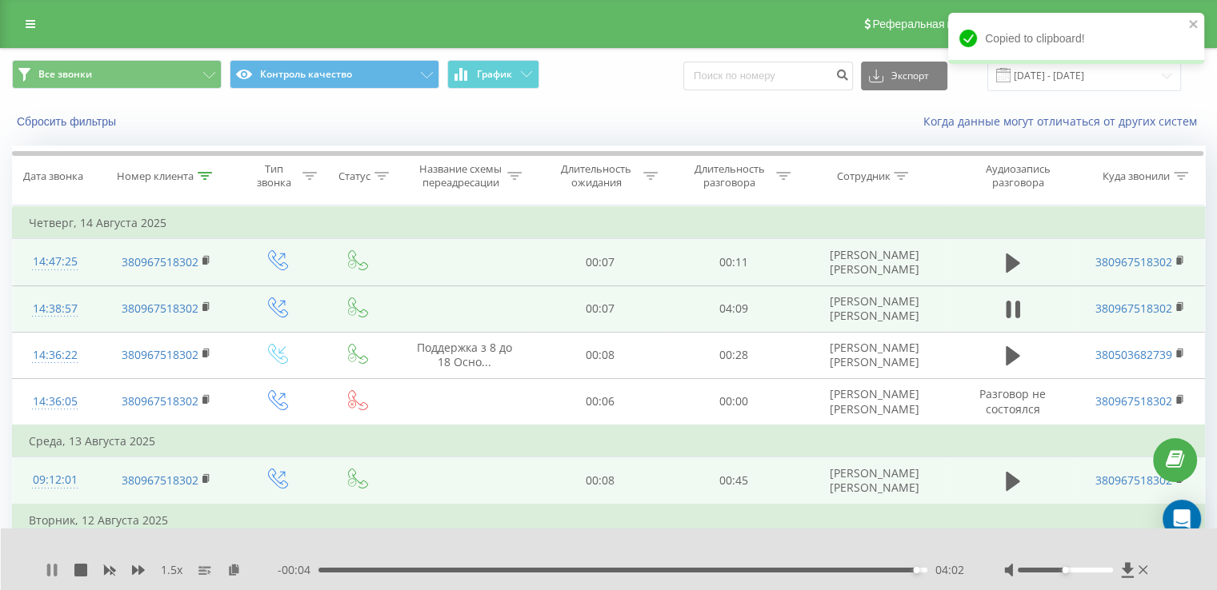
click at [50, 570] on icon at bounding box center [48, 570] width 3 height 13
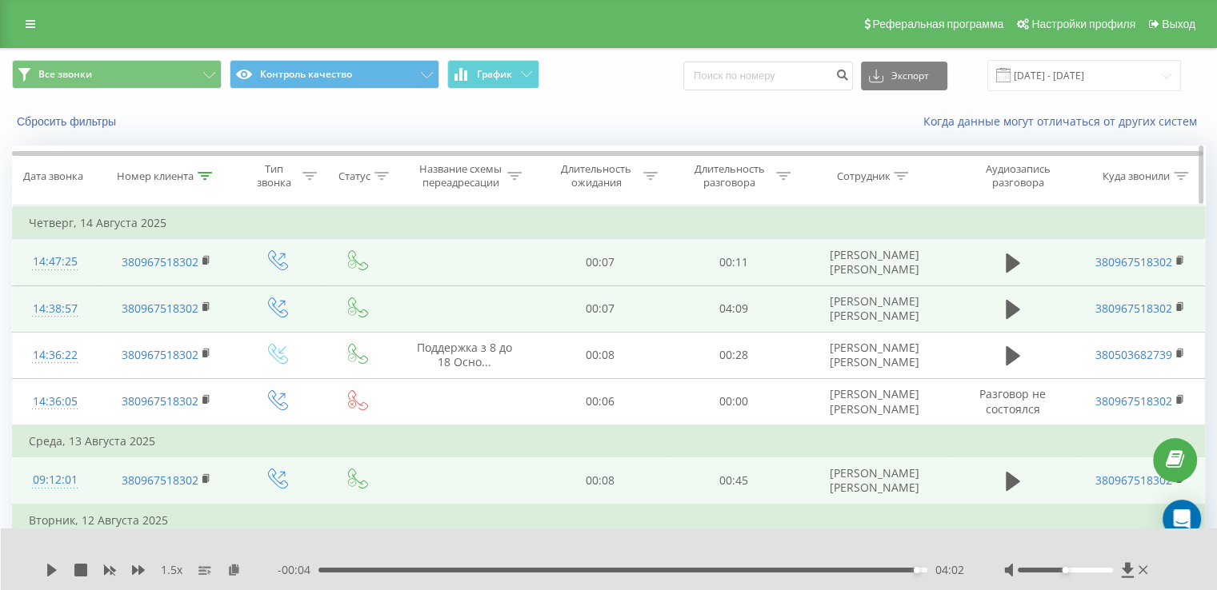
click at [207, 172] on icon at bounding box center [205, 176] width 14 height 8
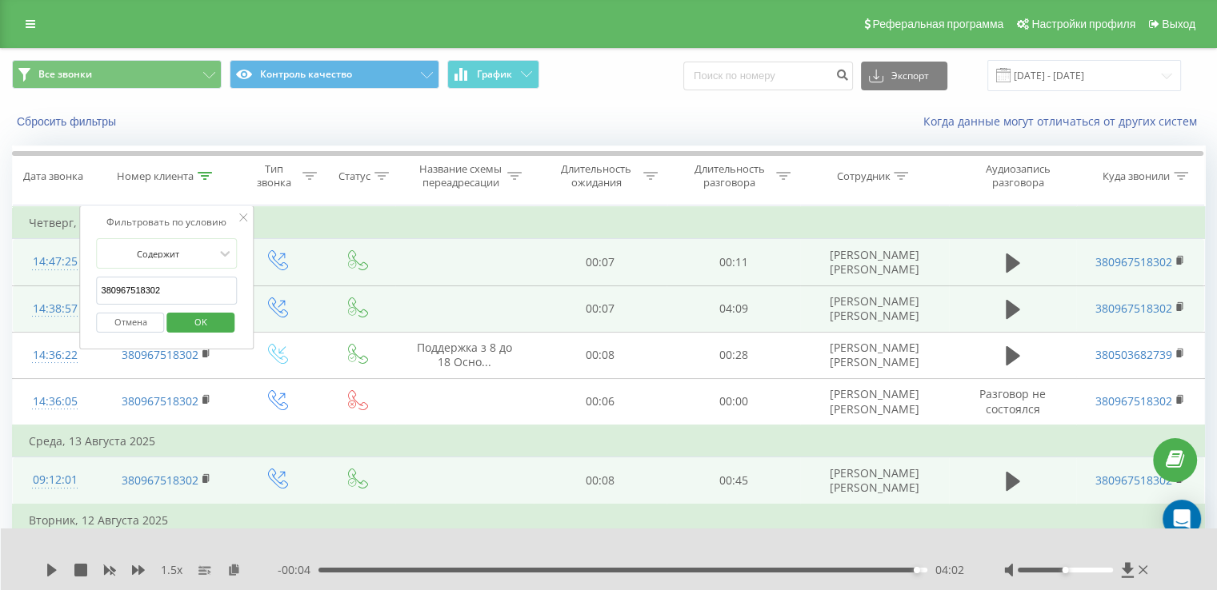
click at [154, 295] on input "380967518302" at bounding box center [167, 291] width 141 height 28
paste input "500400496"
click at [190, 318] on span "OK" at bounding box center [200, 322] width 45 height 25
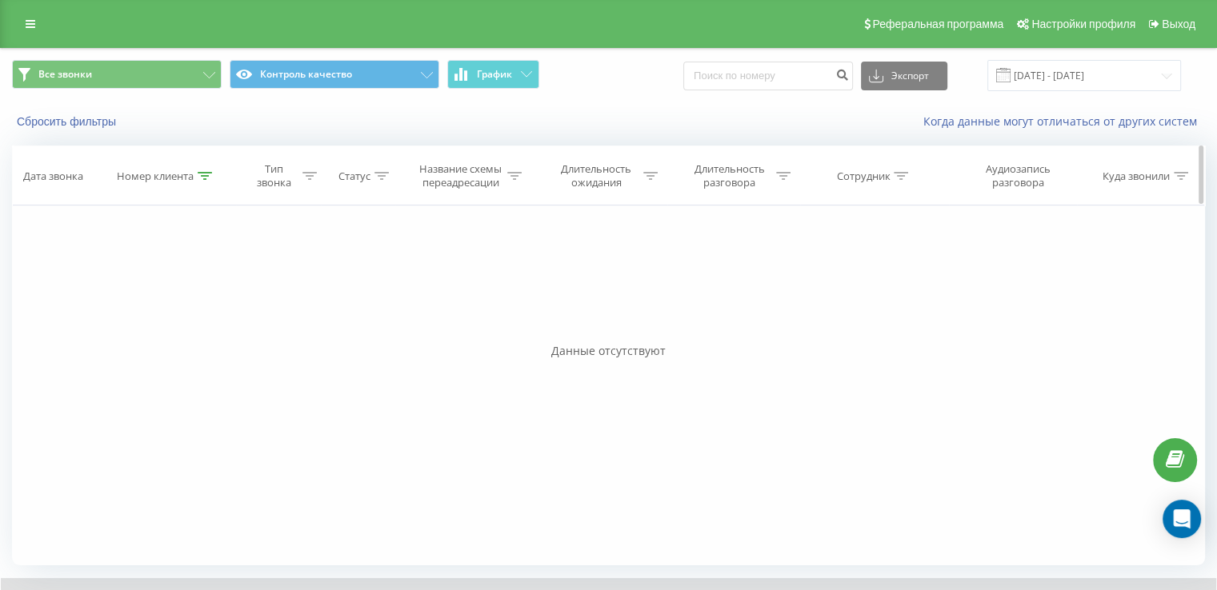
click at [204, 172] on icon at bounding box center [205, 176] width 14 height 8
click at [197, 334] on div "Отмена OK" at bounding box center [167, 323] width 141 height 36
click at [195, 326] on span "OK" at bounding box center [200, 322] width 45 height 25
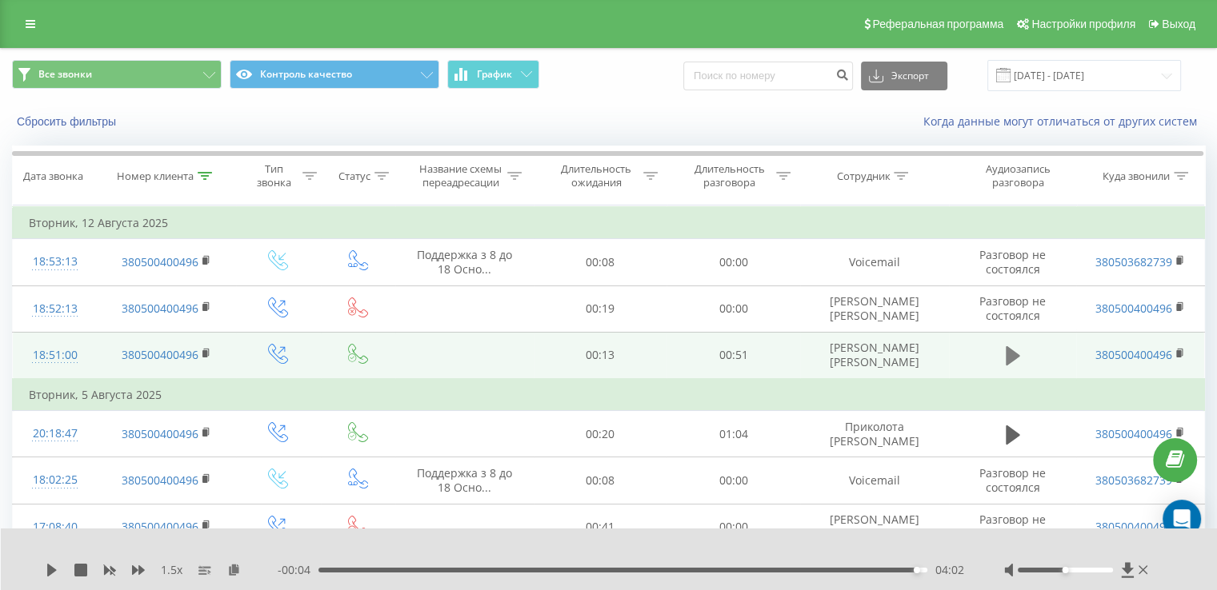
click at [1021, 358] on button at bounding box center [1013, 356] width 24 height 24
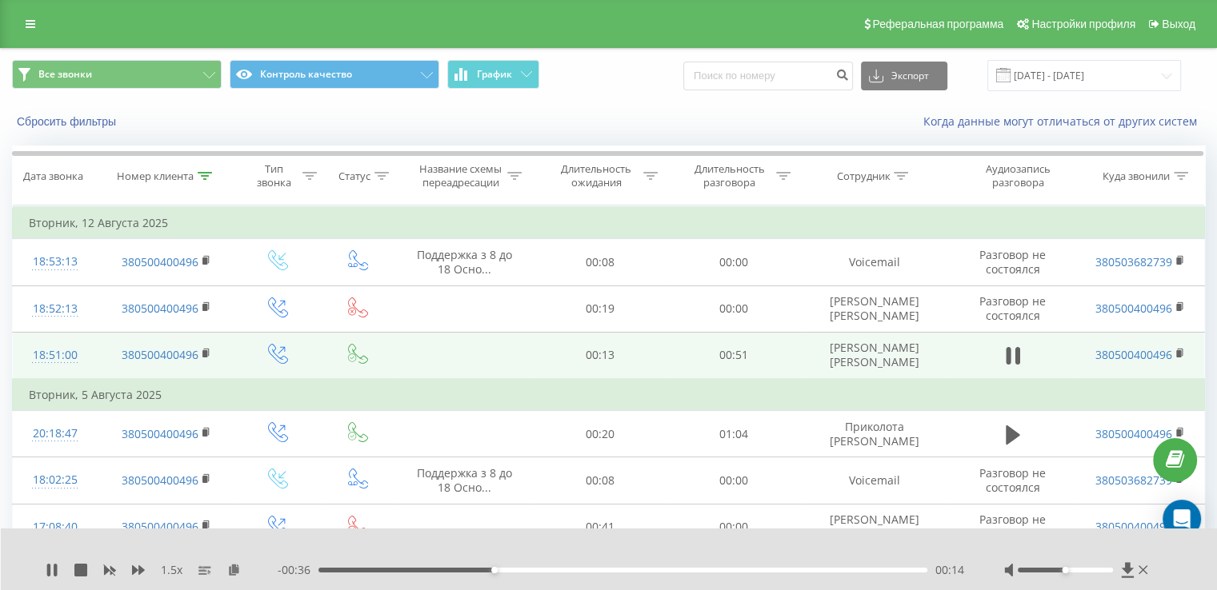
click at [577, 571] on div "00:14" at bounding box center [622, 570] width 609 height 5
click at [644, 564] on div "- 00:29 00:22 00:22" at bounding box center [621, 570] width 686 height 16
click at [650, 570] on div "00:22" at bounding box center [622, 570] width 609 height 5
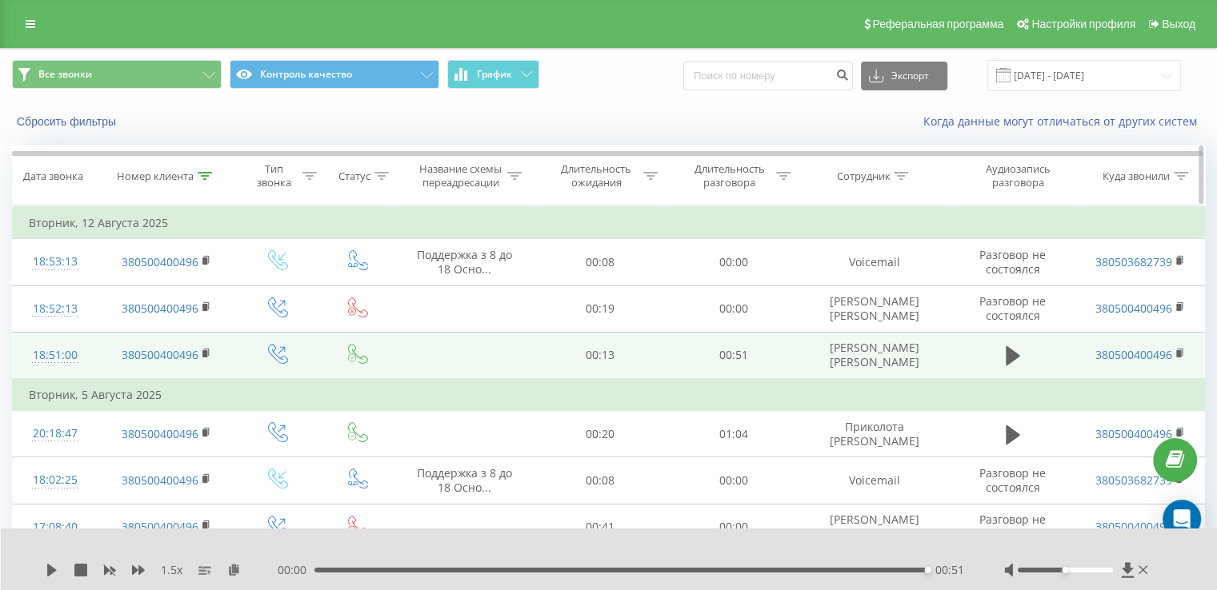
click at [205, 174] on icon at bounding box center [205, 176] width 14 height 8
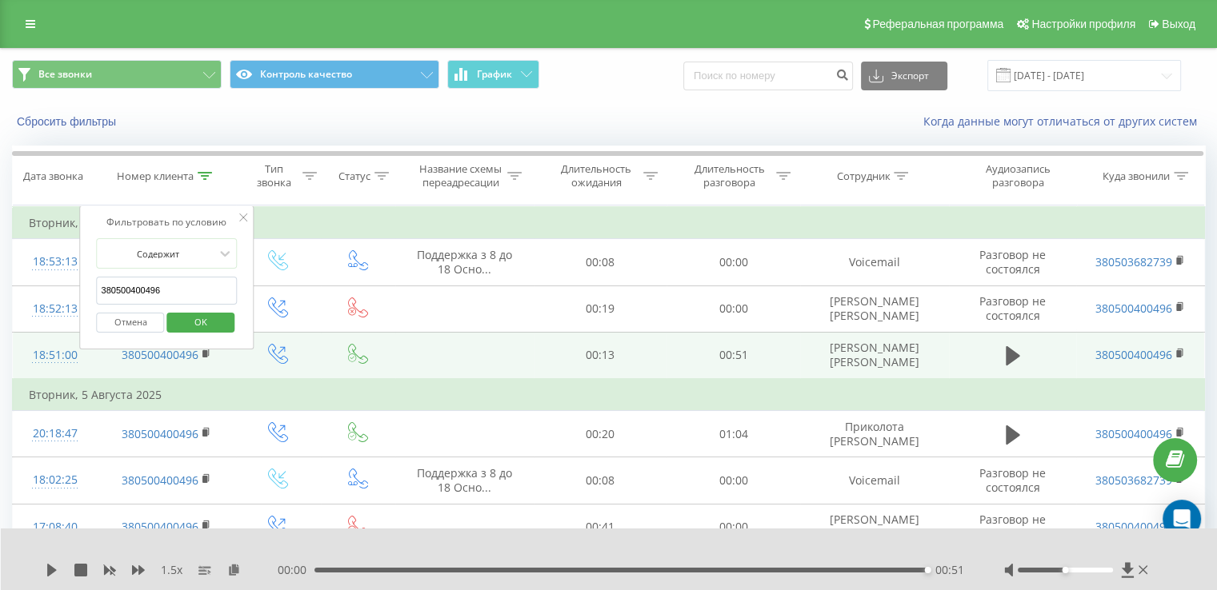
click at [154, 300] on input "380500400496" at bounding box center [167, 291] width 141 height 28
paste input "991200771"
click at [192, 318] on span "OK" at bounding box center [200, 322] width 45 height 25
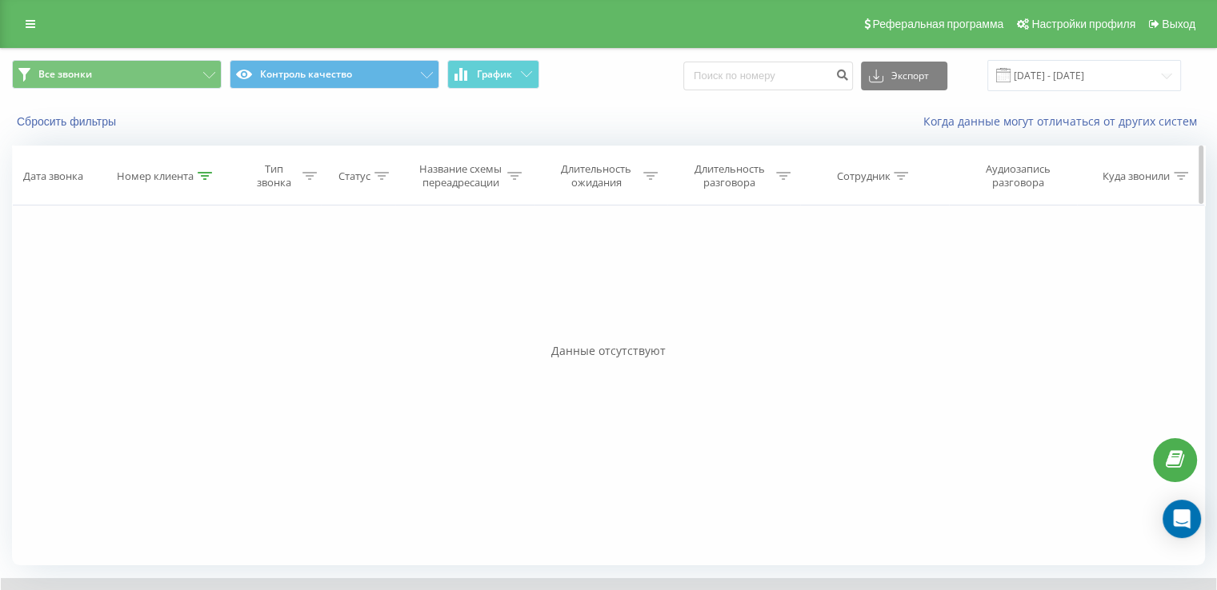
click at [210, 178] on icon at bounding box center [205, 176] width 14 height 8
click at [203, 326] on span "OK" at bounding box center [200, 322] width 45 height 25
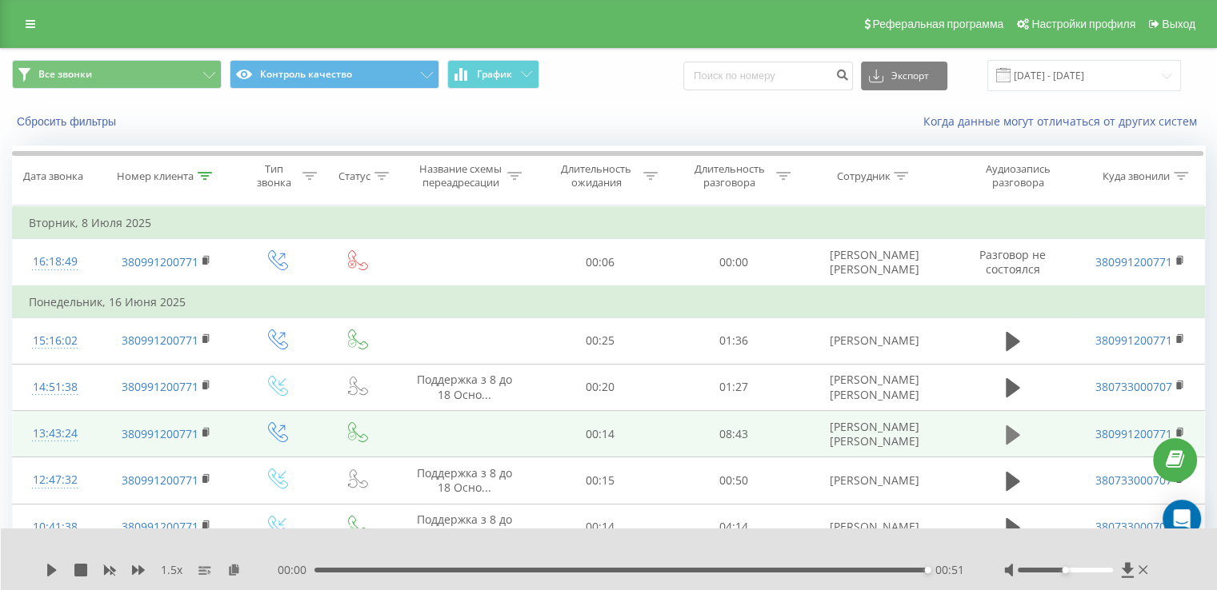
click at [1001, 442] on button at bounding box center [1013, 435] width 24 height 24
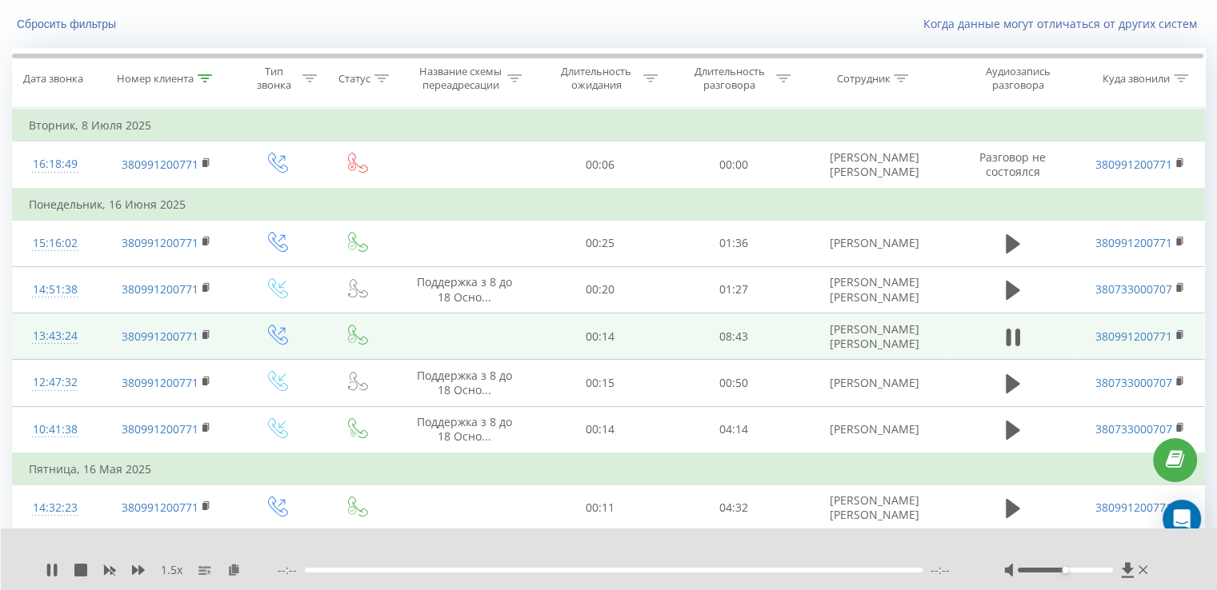
scroll to position [134, 0]
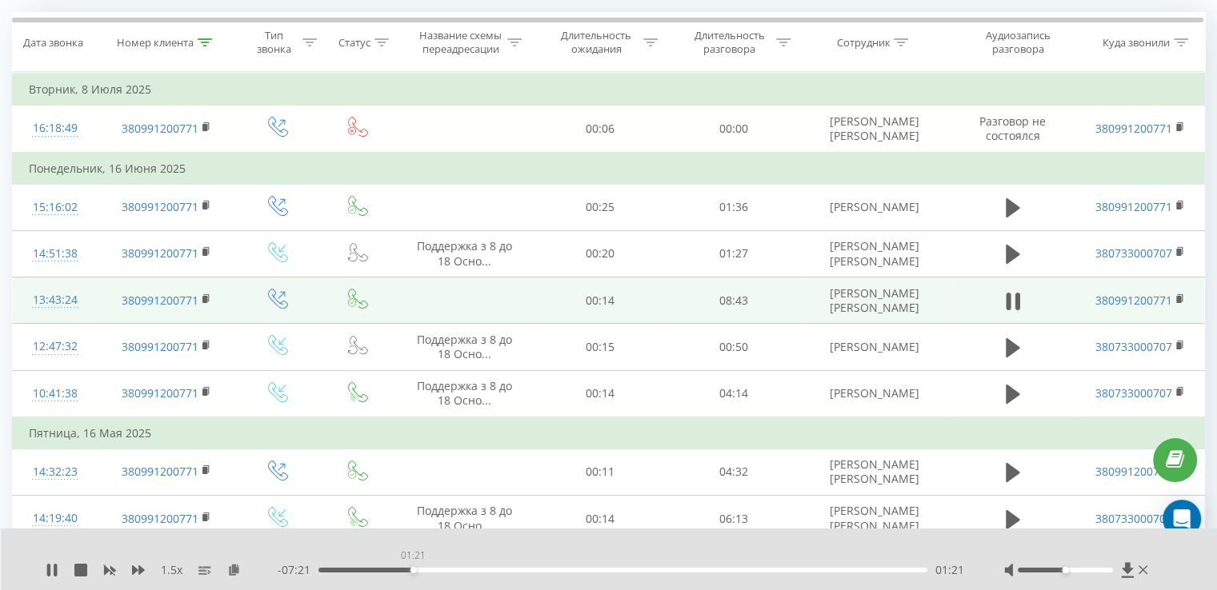
click at [413, 570] on div "01:21" at bounding box center [622, 570] width 609 height 5
click at [439, 570] on div "01:21" at bounding box center [622, 570] width 609 height 5
click at [492, 568] on div "01:44" at bounding box center [622, 570] width 609 height 5
click at [546, 570] on div "02:30" at bounding box center [622, 570] width 609 height 5
click at [53, 570] on icon at bounding box center [52, 570] width 13 height 13
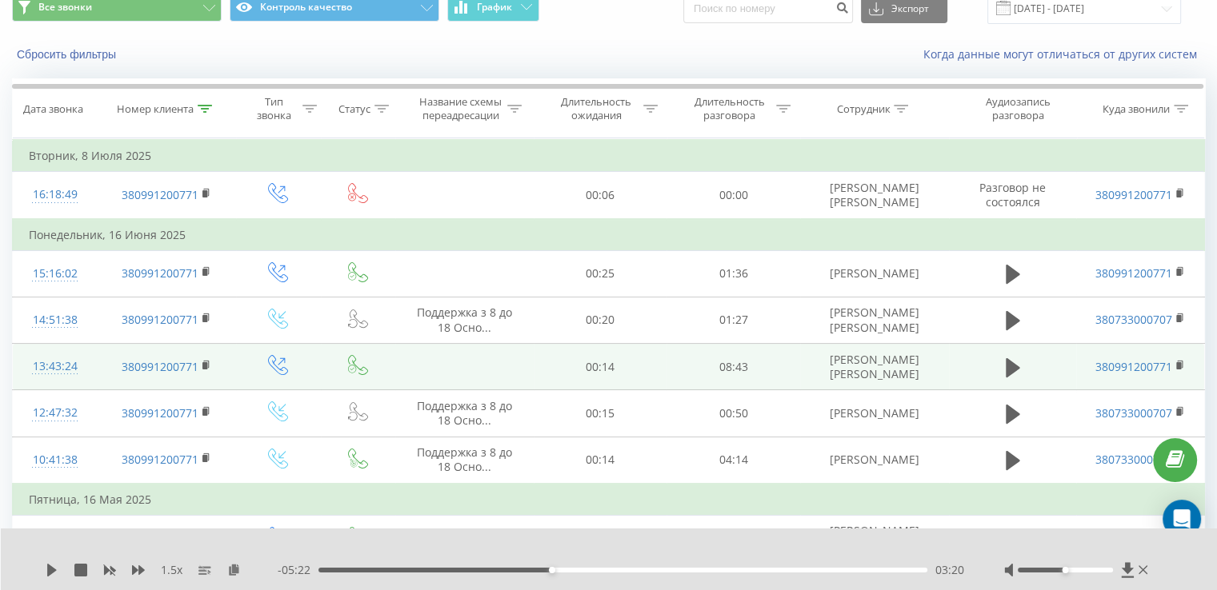
scroll to position [67, 0]
click at [202, 110] on icon at bounding box center [205, 109] width 14 height 8
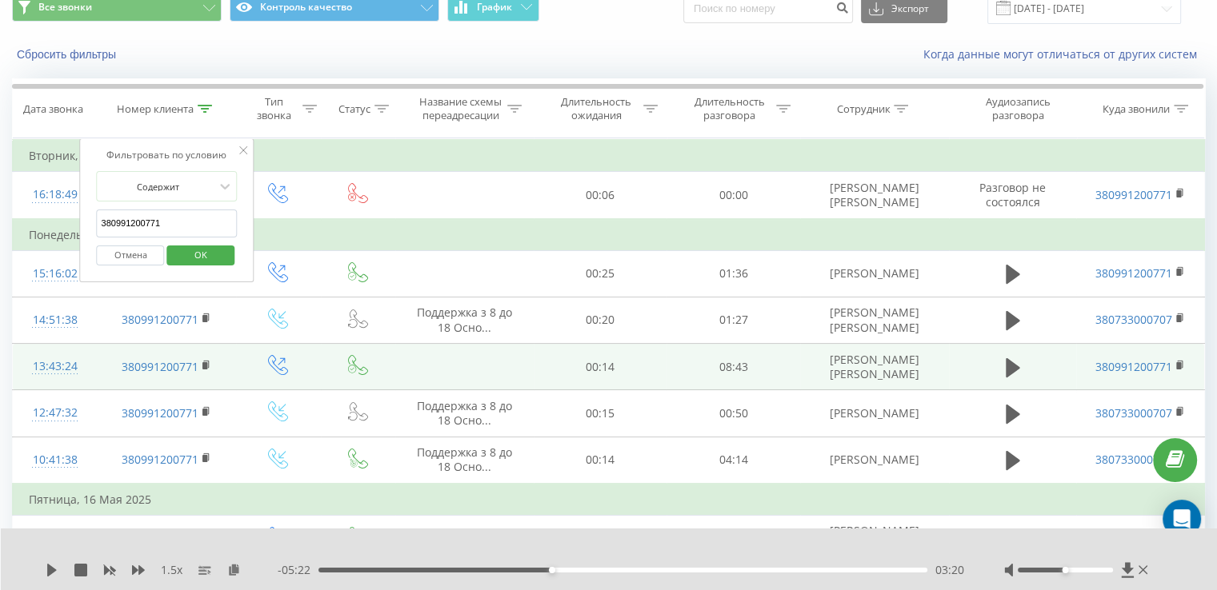
click at [178, 215] on input "380991200771" at bounding box center [167, 224] width 141 height 28
paste input "508152105"
click at [219, 258] on span "OK" at bounding box center [200, 254] width 45 height 25
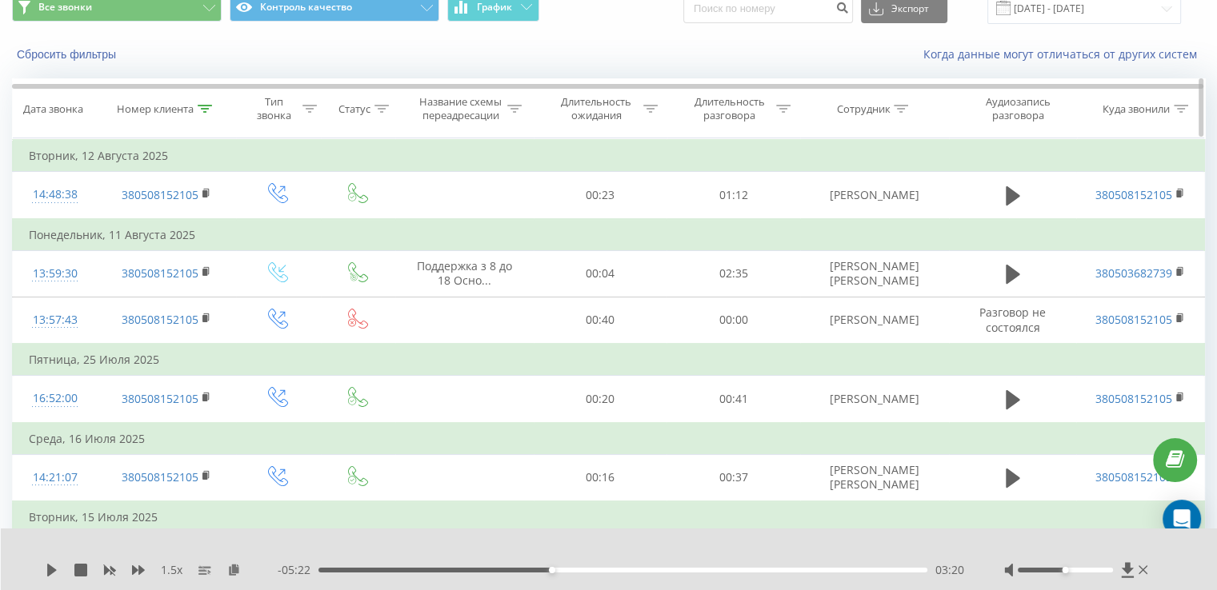
click at [208, 109] on icon at bounding box center [205, 109] width 14 height 8
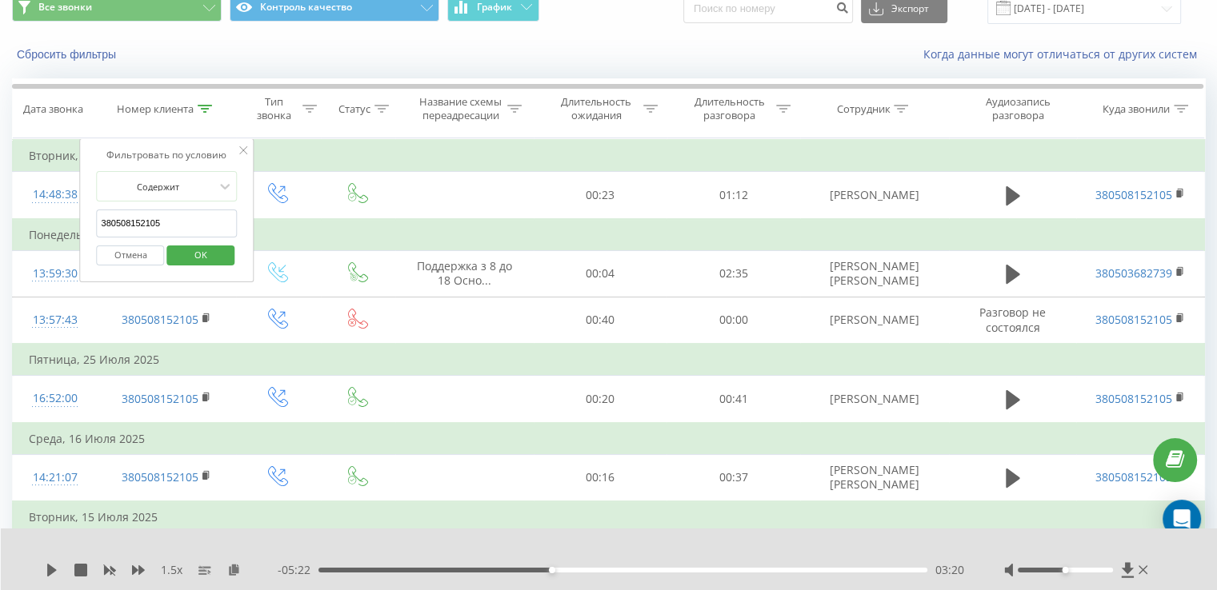
click at [179, 227] on input "380508152105" at bounding box center [167, 224] width 141 height 28
paste input "675048300"
click at [196, 250] on span "OK" at bounding box center [200, 254] width 45 height 25
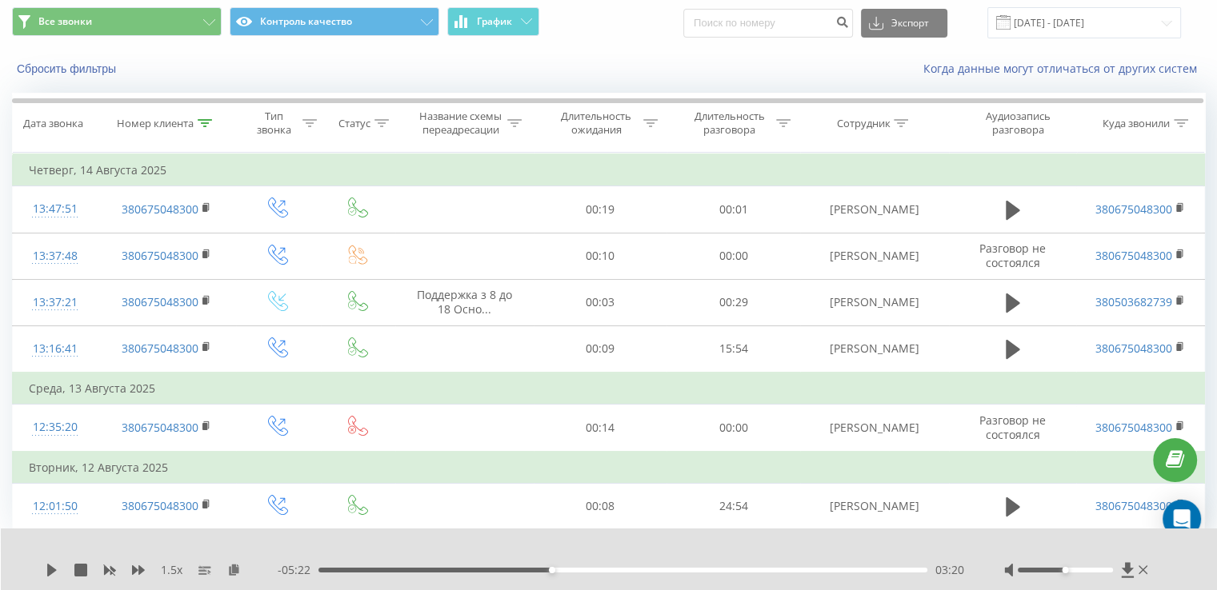
scroll to position [50, 0]
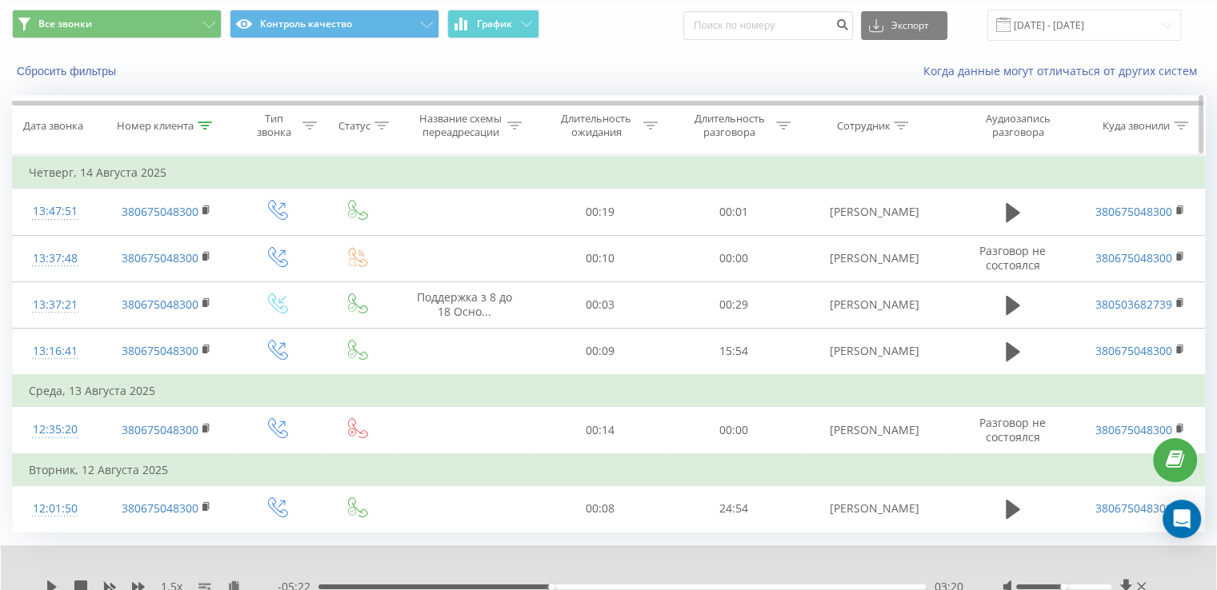
click at [206, 119] on div at bounding box center [205, 126] width 14 height 14
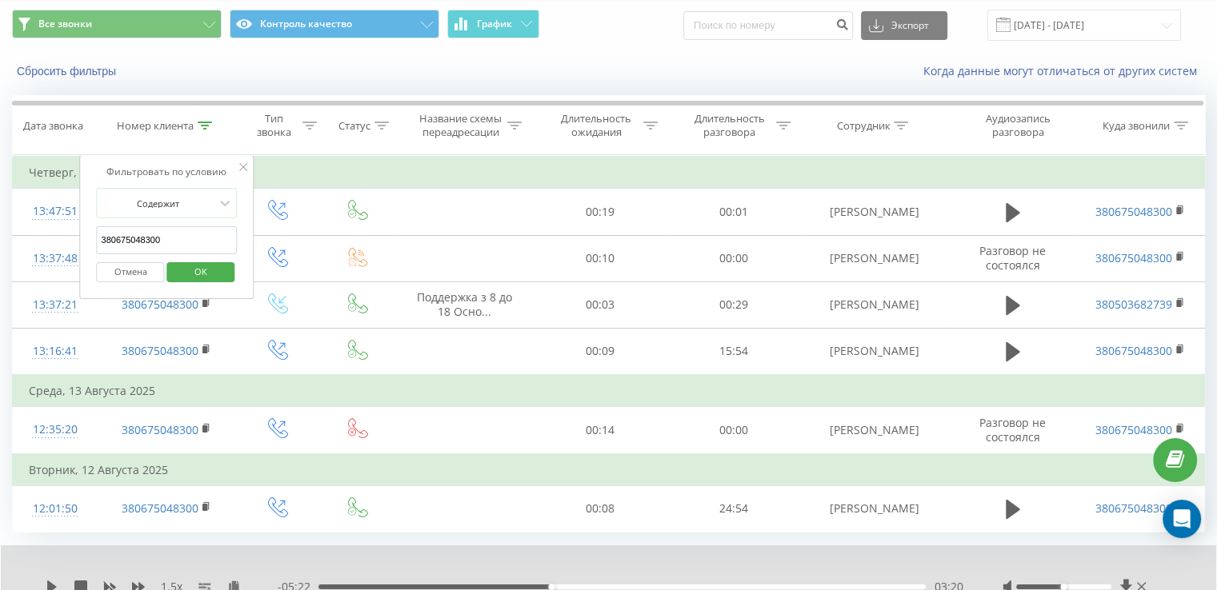
click at [172, 231] on input "380675048300" at bounding box center [167, 240] width 141 height 28
paste input "937034299"
type input "380937034299"
click at [206, 271] on span "OK" at bounding box center [200, 271] width 45 height 25
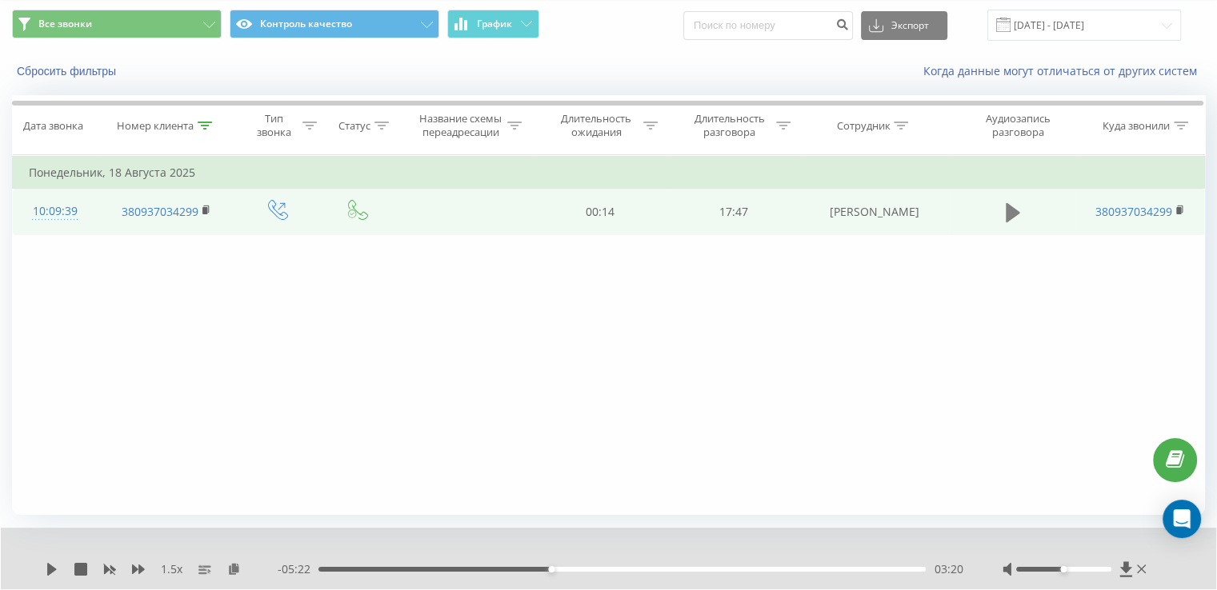
click at [1009, 210] on icon at bounding box center [1013, 212] width 14 height 19
click at [210, 208] on icon at bounding box center [206, 210] width 9 height 11
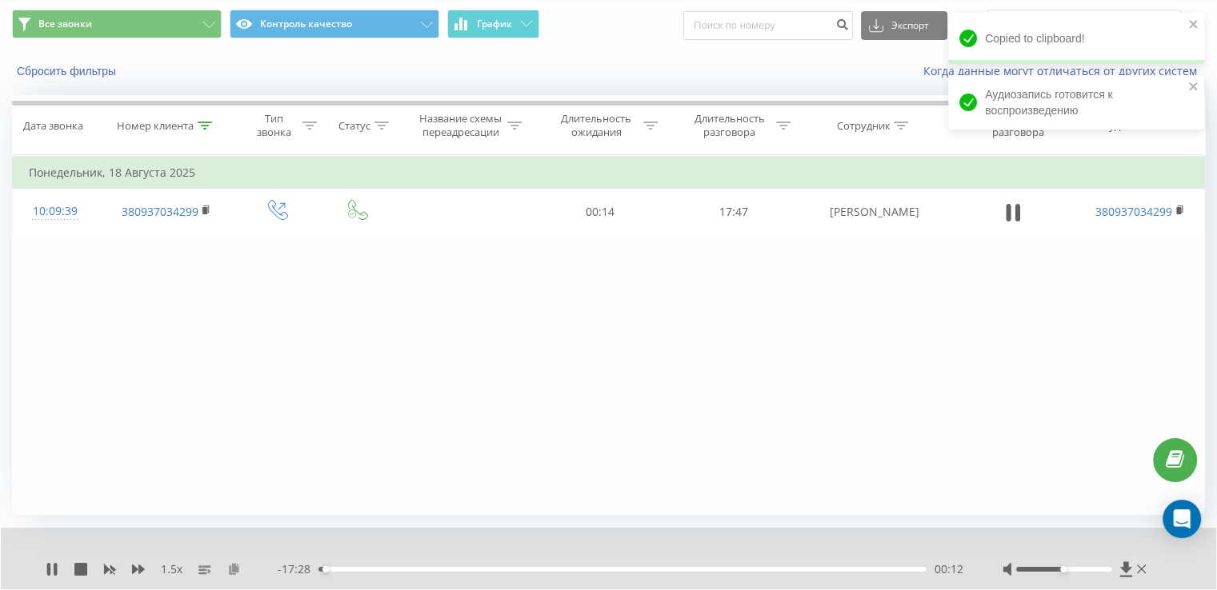
click at [232, 567] on icon at bounding box center [234, 568] width 14 height 11
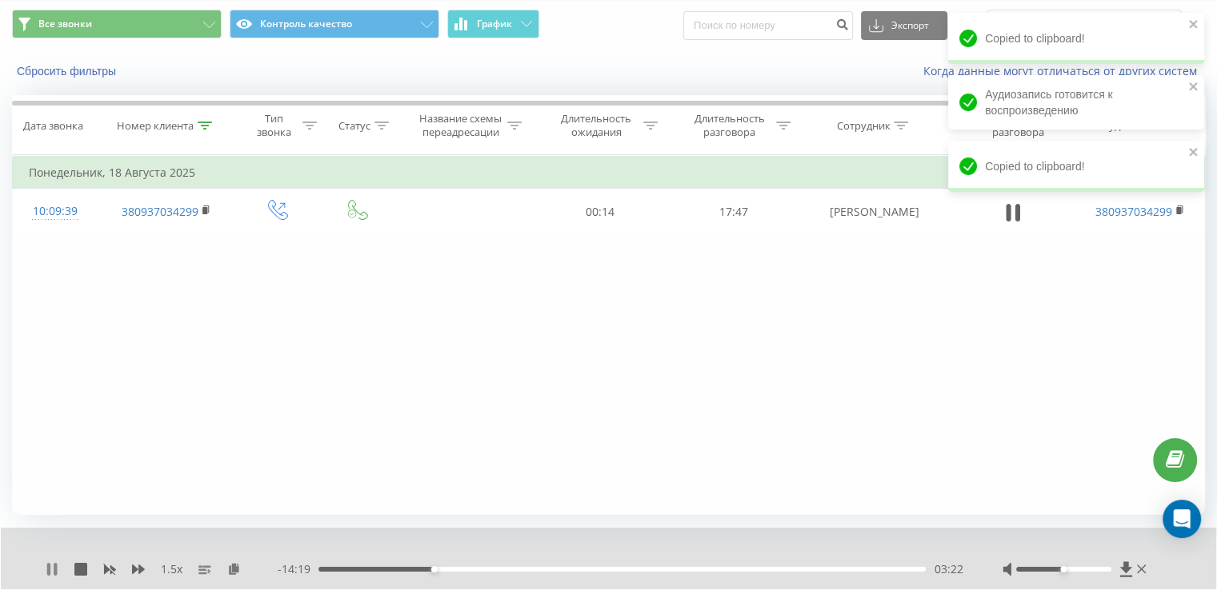
click at [56, 569] on icon at bounding box center [55, 569] width 3 height 13
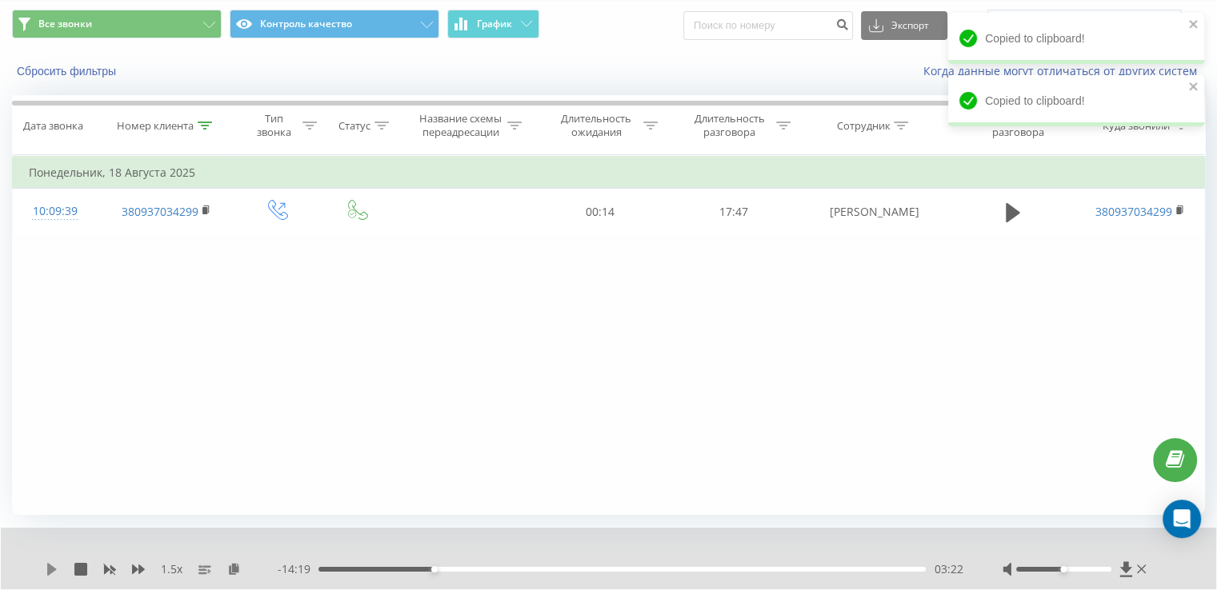
click at [52, 564] on icon at bounding box center [52, 569] width 13 height 13
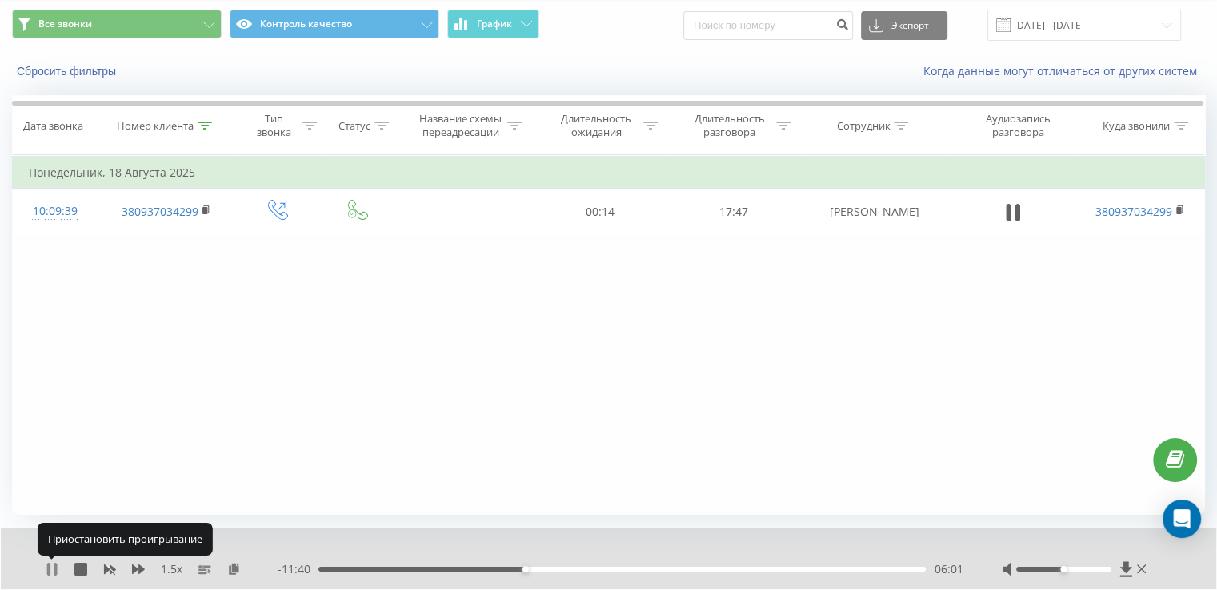
click at [51, 570] on icon at bounding box center [52, 569] width 13 height 13
click at [49, 571] on icon at bounding box center [52, 569] width 10 height 13
click at [54, 567] on icon at bounding box center [55, 569] width 3 height 13
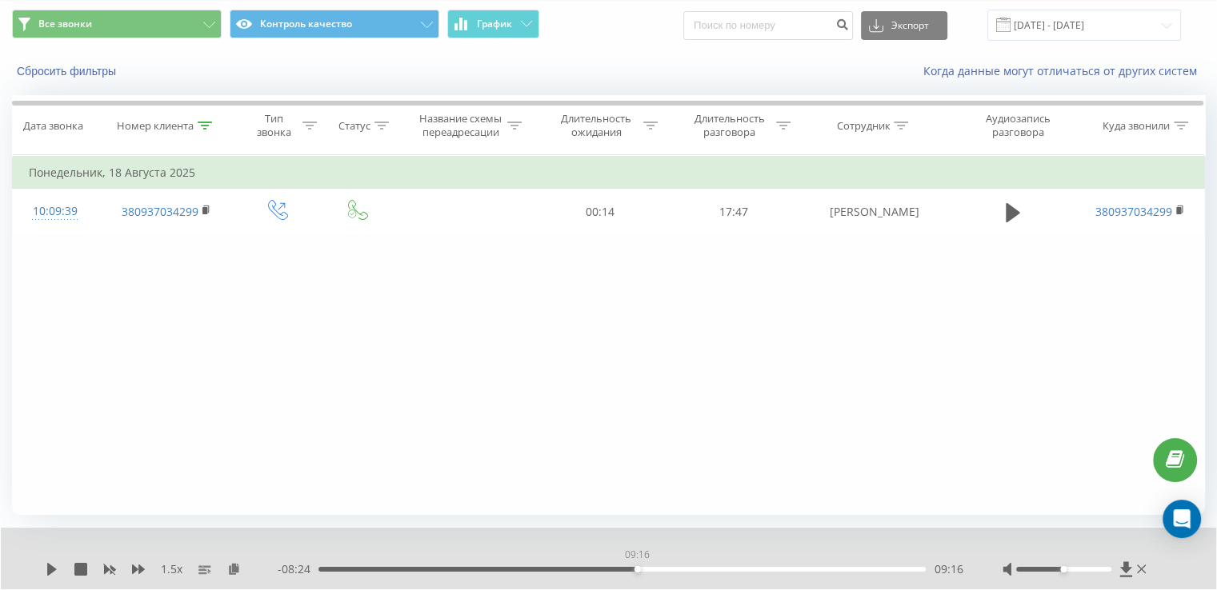
click at [637, 567] on div "09:16" at bounding box center [621, 569] width 607 height 5
click at [50, 567] on icon at bounding box center [52, 569] width 10 height 13
click at [55, 569] on icon at bounding box center [55, 569] width 3 height 13
click at [56, 562] on div "1.5 x" at bounding box center [162, 570] width 232 height 16
click at [56, 563] on icon at bounding box center [52, 569] width 13 height 13
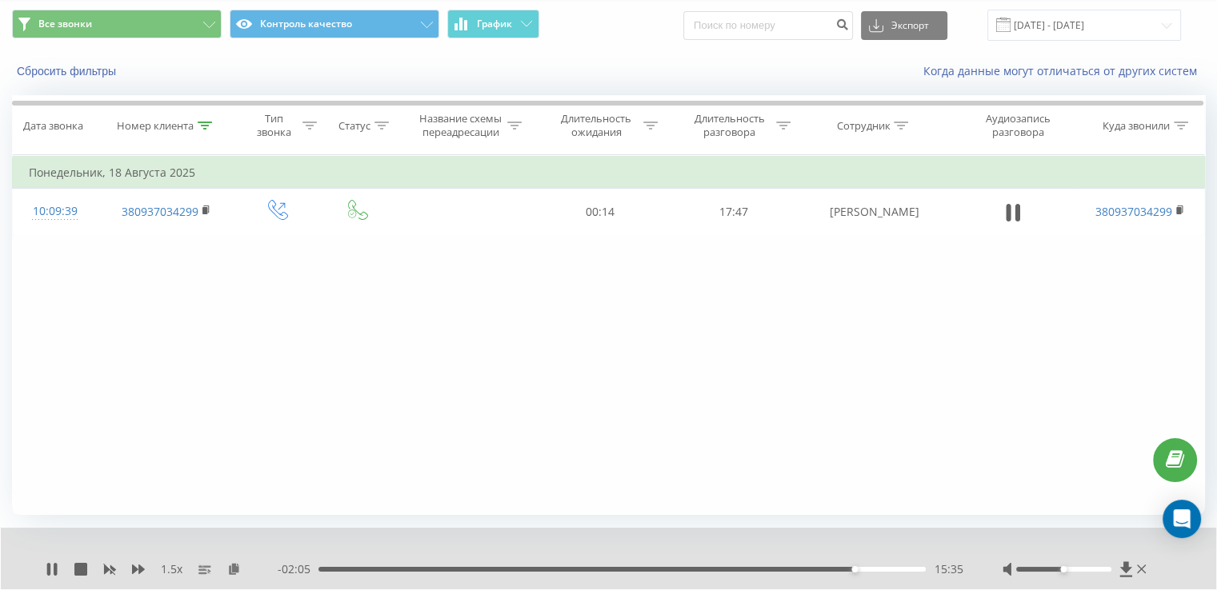
click at [823, 570] on div "15:35" at bounding box center [621, 569] width 607 height 5
drag, startPoint x: 52, startPoint y: 570, endPoint x: 223, endPoint y: 10, distance: 585.7
click at [53, 569] on icon at bounding box center [52, 569] width 13 height 13
click at [50, 567] on icon at bounding box center [52, 569] width 10 height 13
click at [51, 567] on icon at bounding box center [52, 569] width 13 height 13
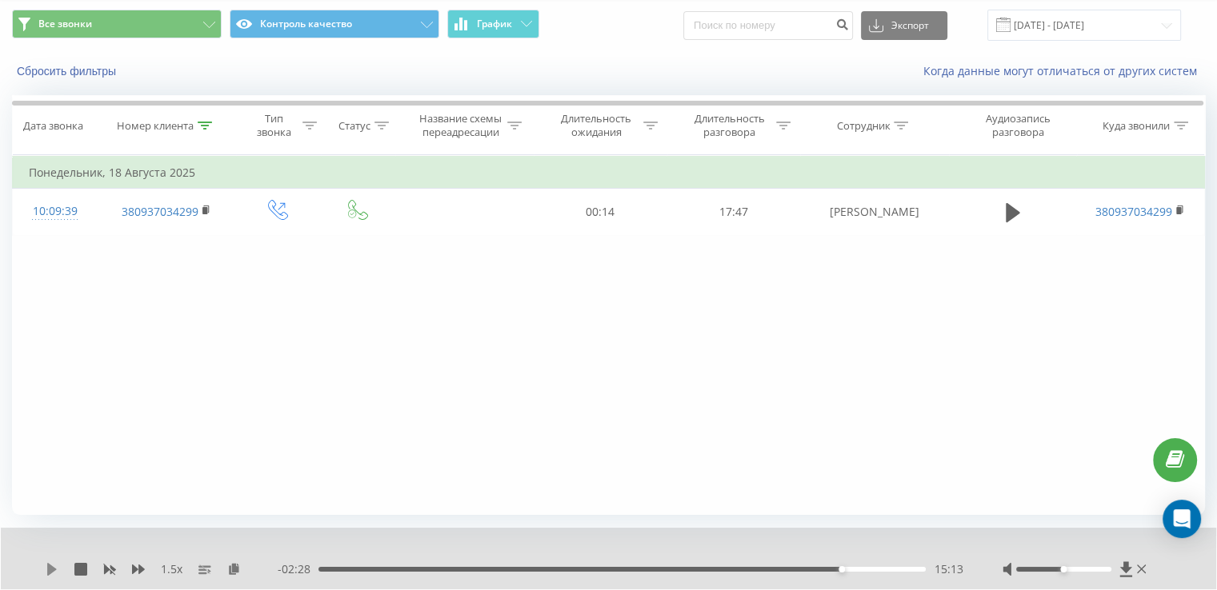
click at [46, 566] on icon at bounding box center [52, 569] width 13 height 13
click at [810, 568] on div "15:22" at bounding box center [621, 569] width 607 height 5
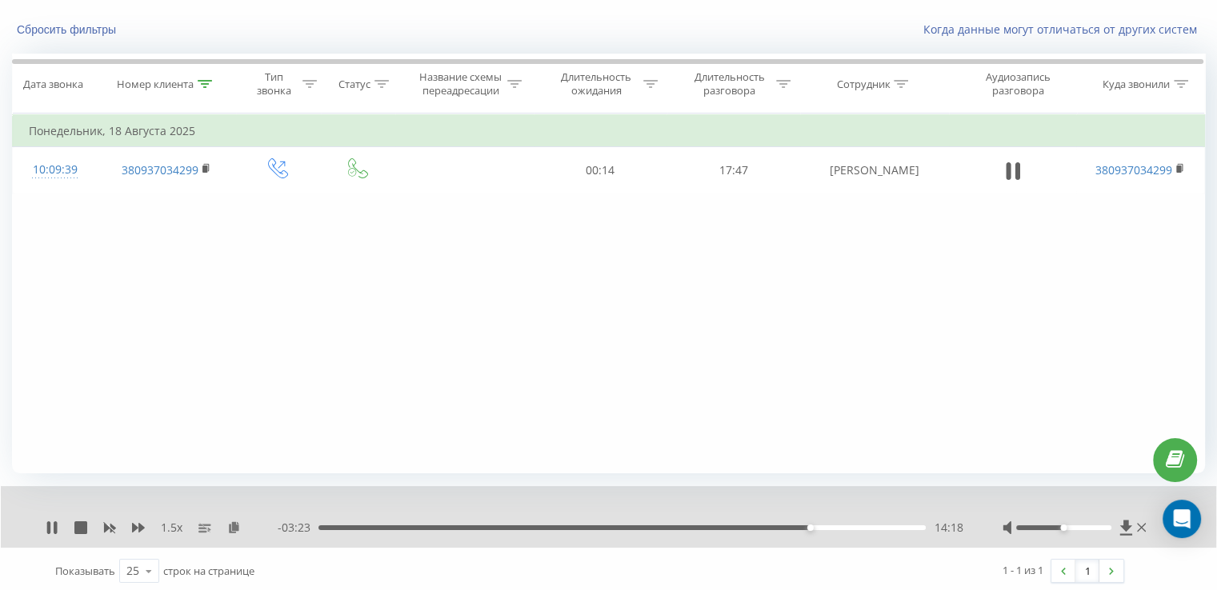
scroll to position [96, 0]
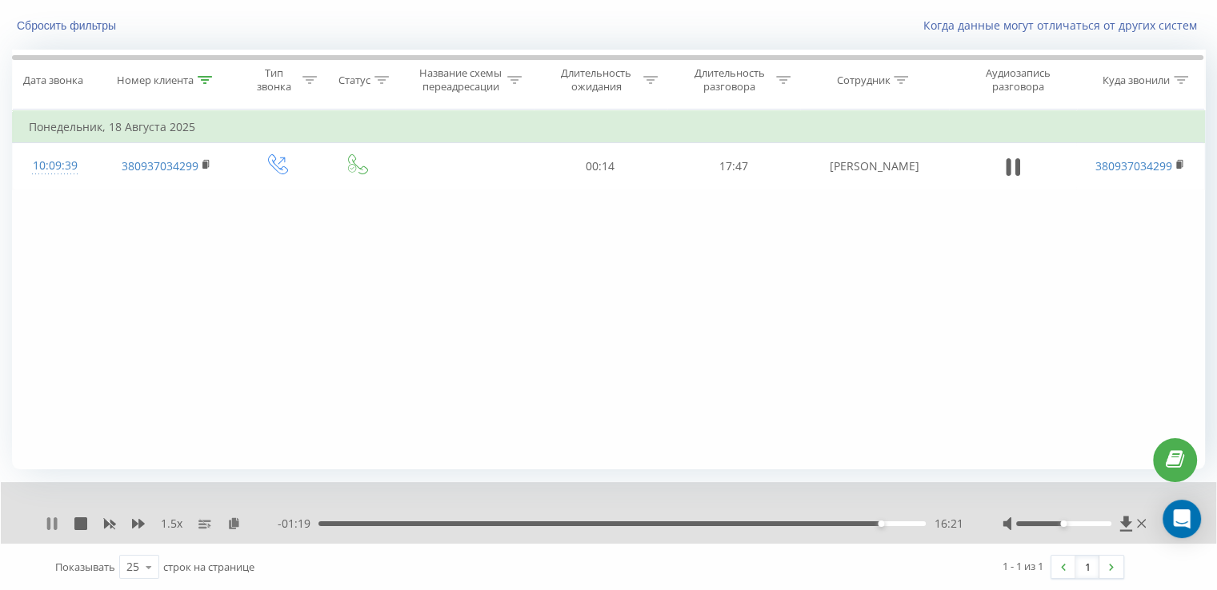
click at [51, 529] on icon at bounding box center [52, 524] width 13 height 13
click at [56, 523] on icon at bounding box center [52, 524] width 13 height 13
click at [543, 522] on div "06:37" at bounding box center [621, 524] width 607 height 5
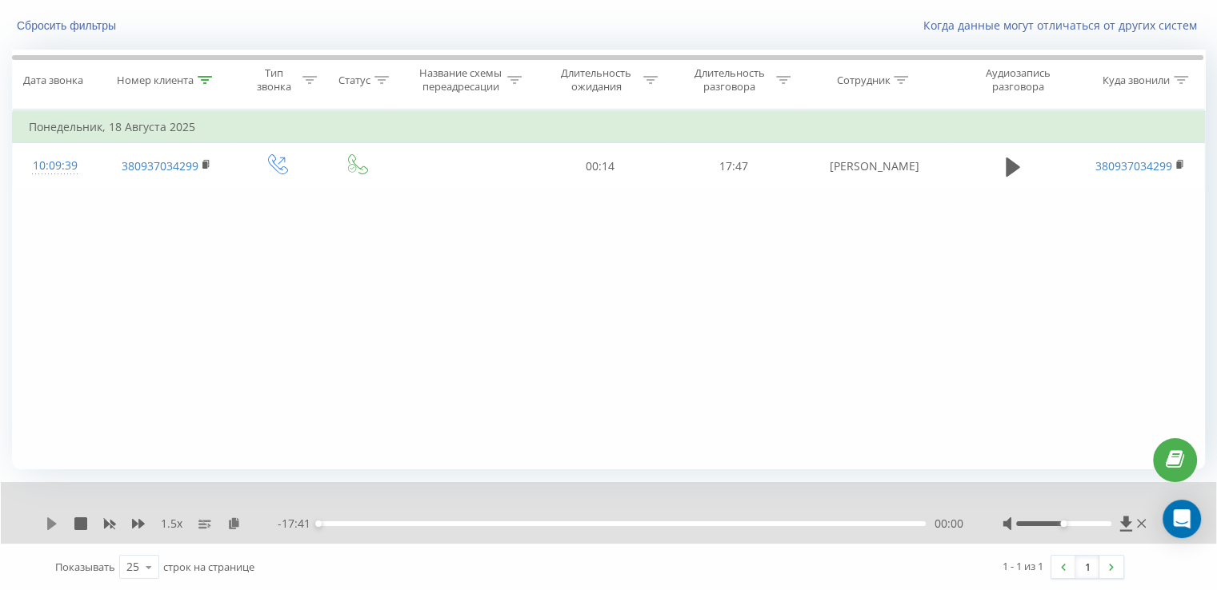
click at [52, 522] on icon at bounding box center [52, 524] width 10 height 13
click at [555, 526] on div "- 10:49 06:51 06:51" at bounding box center [620, 524] width 685 height 16
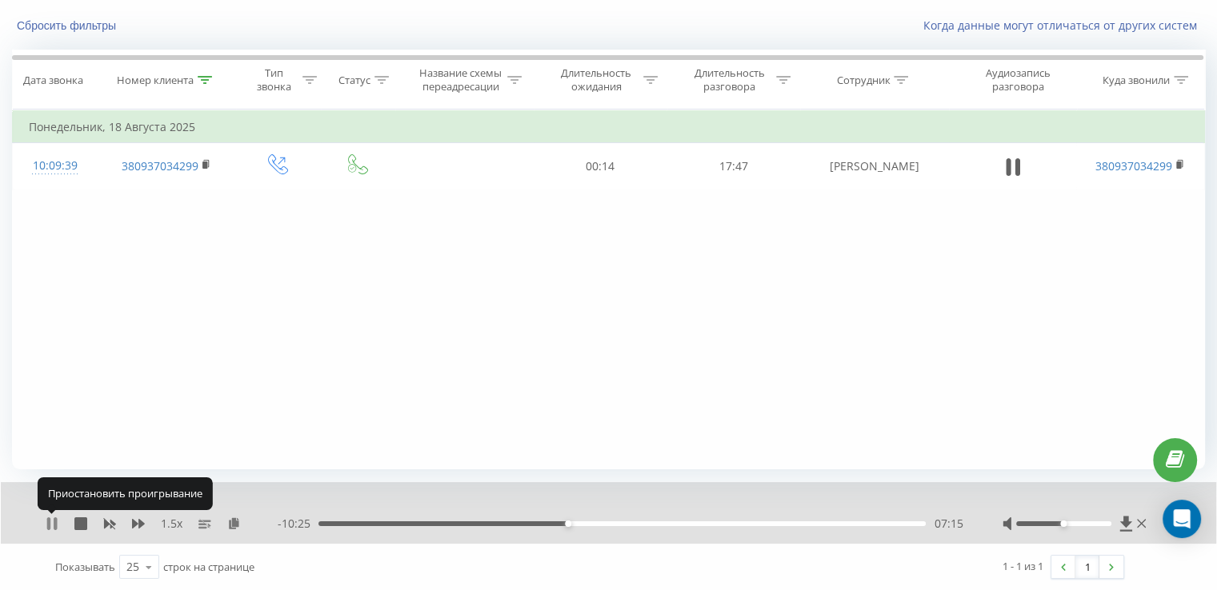
click at [51, 522] on icon at bounding box center [52, 524] width 13 height 13
